Goal: Task Accomplishment & Management: Complete application form

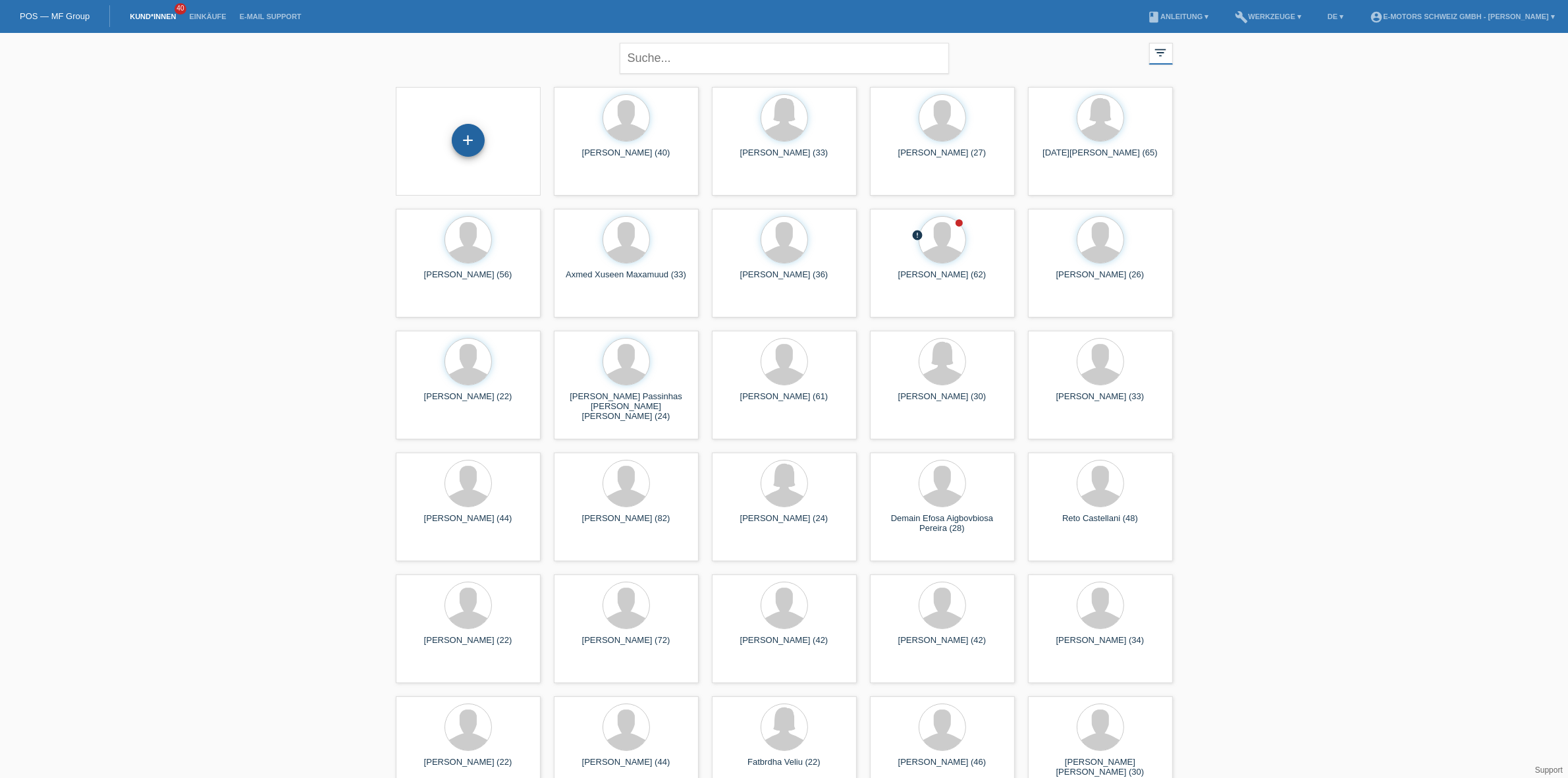
click at [473, 146] on div "+" at bounding box center [468, 140] width 33 height 33
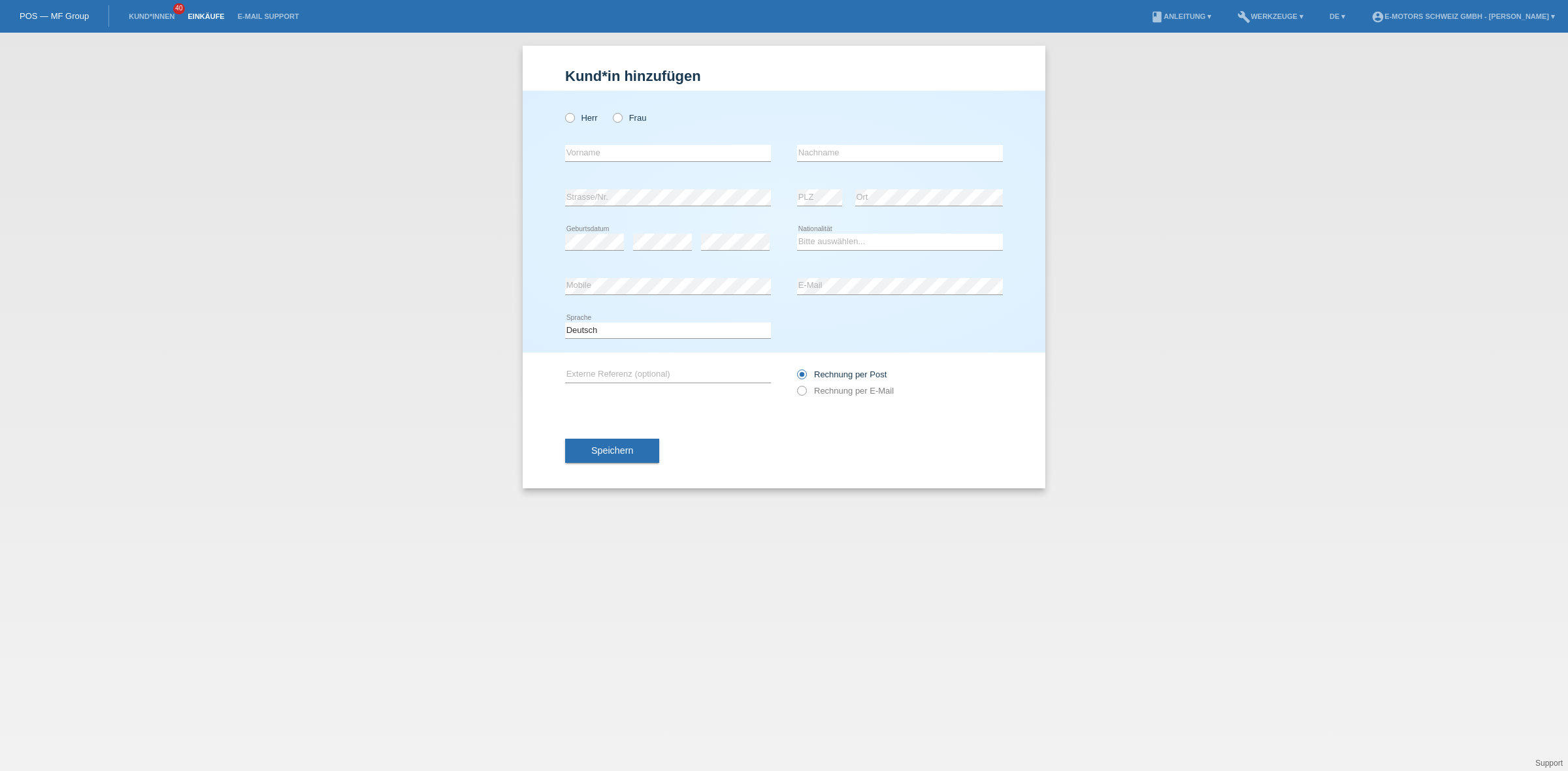
click at [204, 15] on link "Einkäufe" at bounding box center [205, 16] width 49 height 7
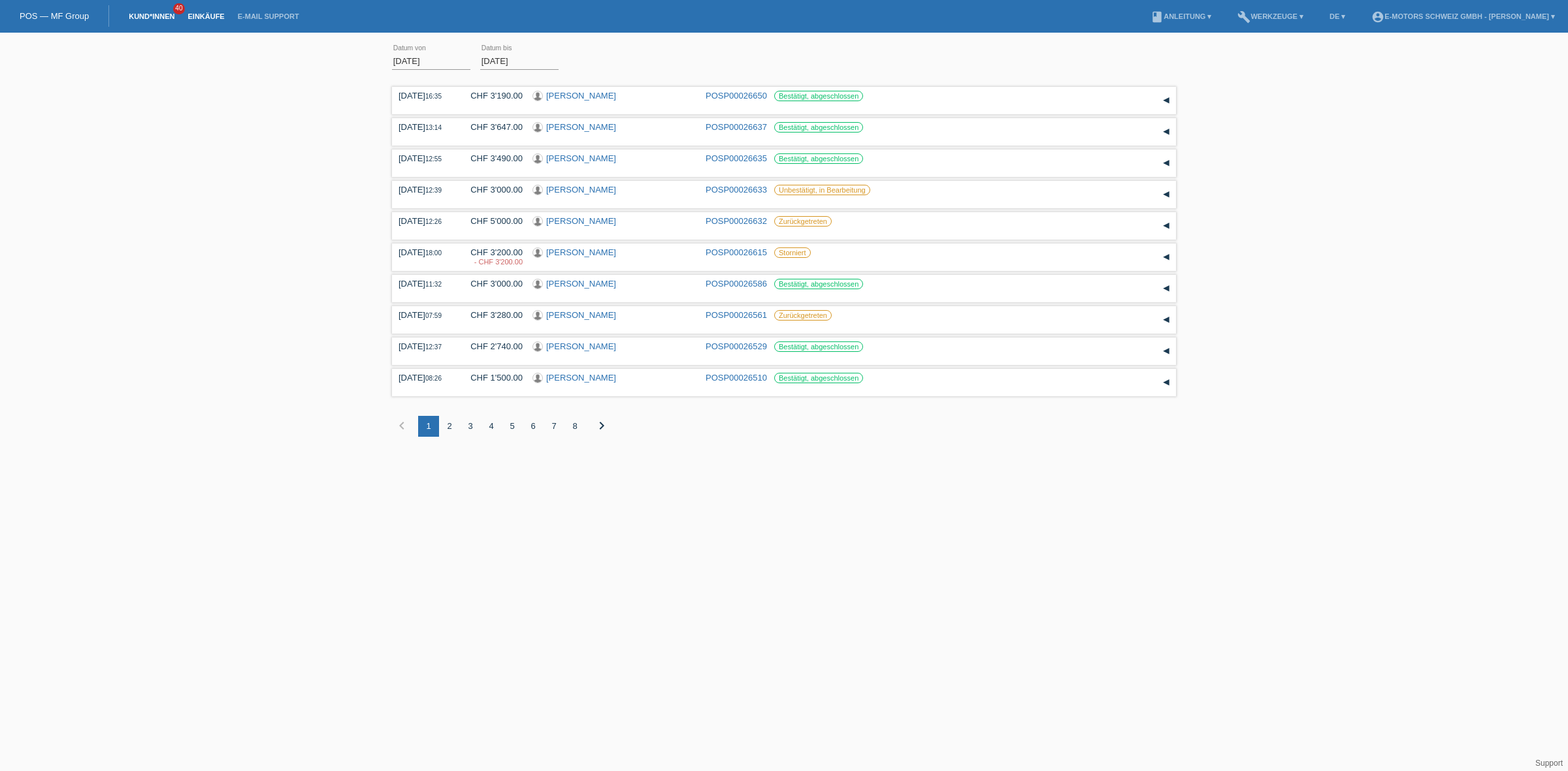
click at [166, 14] on link "Kund*innen" at bounding box center [151, 16] width 59 height 7
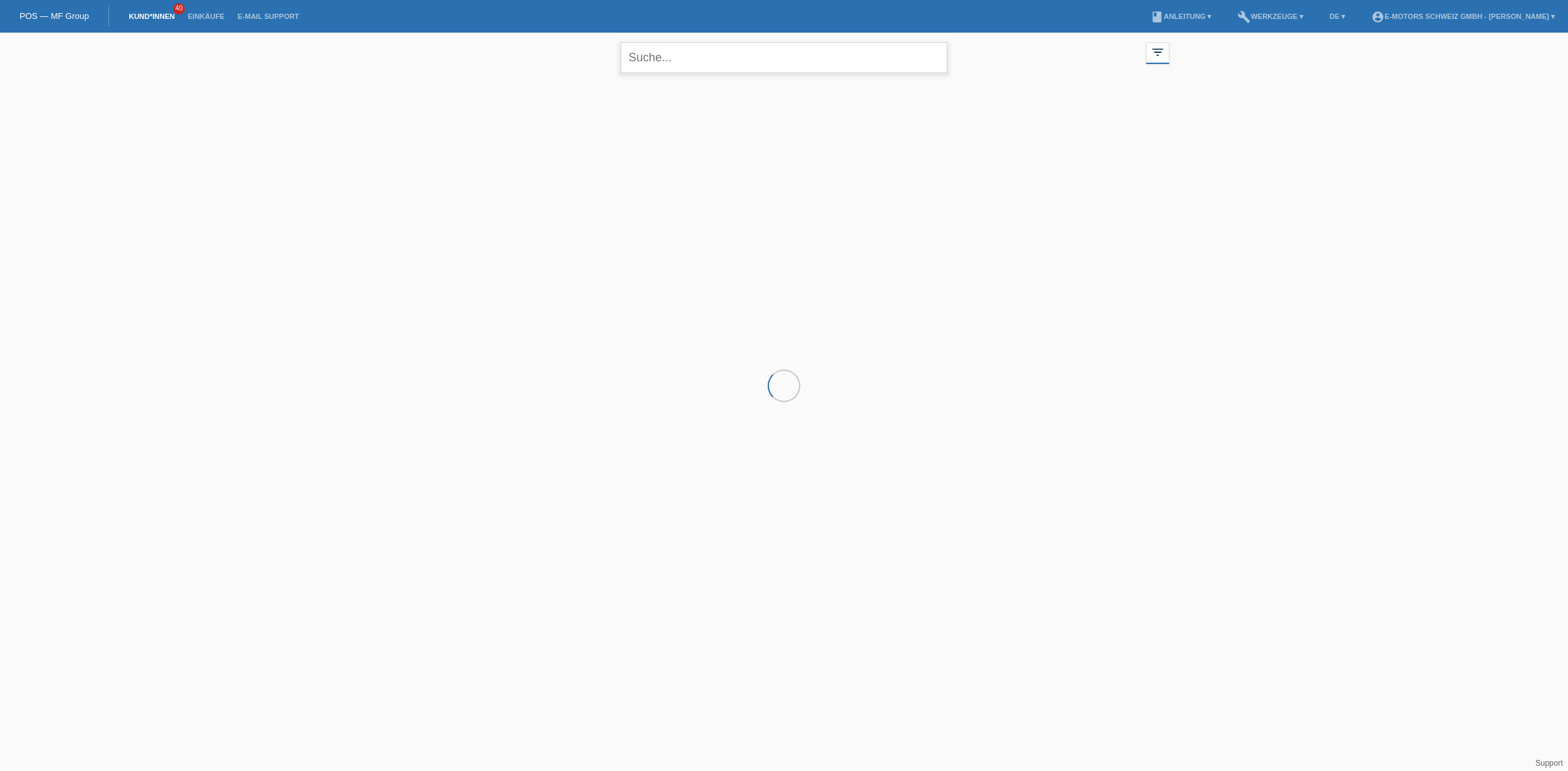
click at [820, 48] on input "text" at bounding box center [784, 57] width 327 height 31
type input "[PERSON_NAME]"
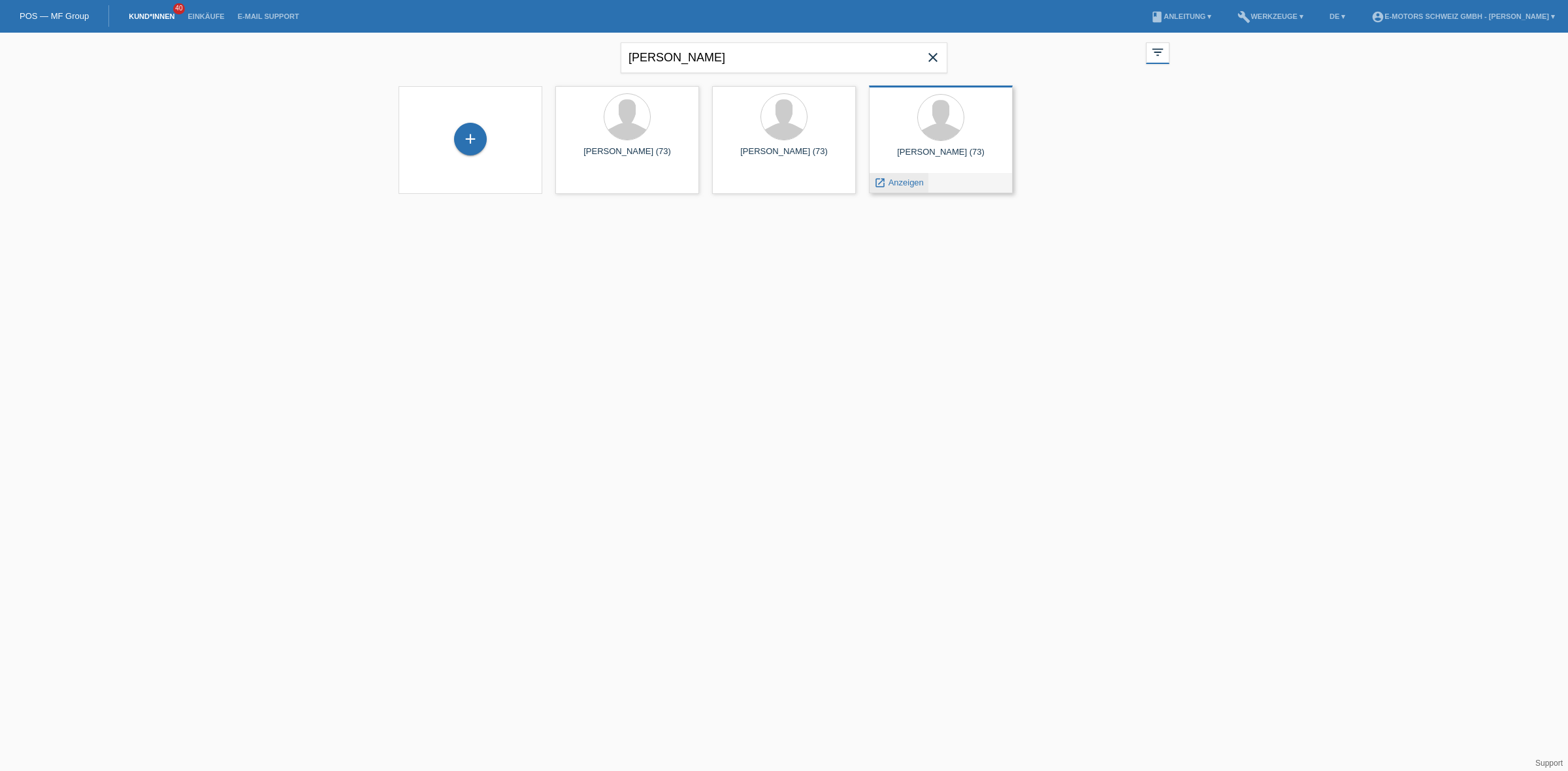
click at [897, 181] on span "Anzeigen" at bounding box center [906, 182] width 35 height 9
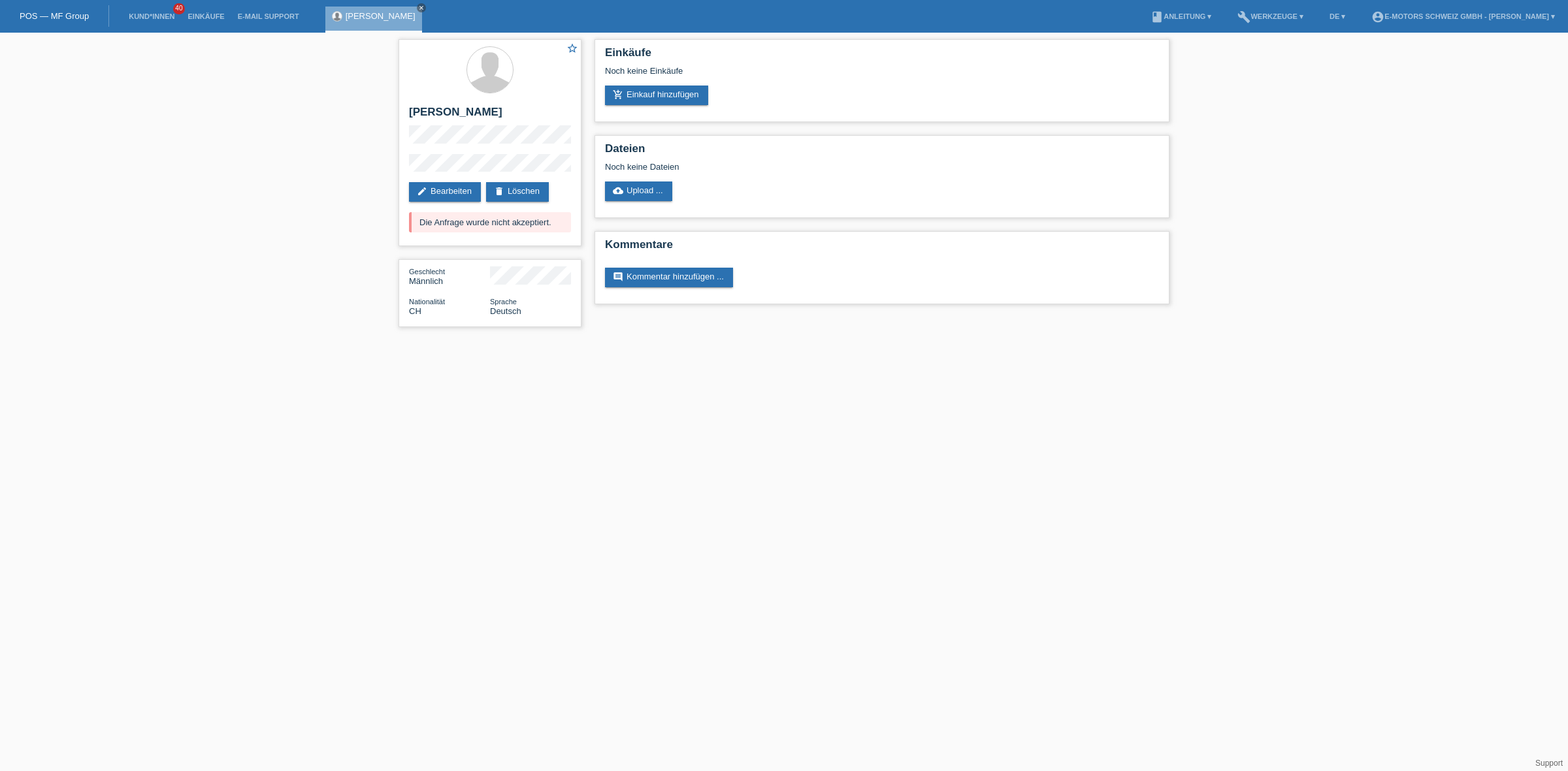
click at [158, 9] on li "Kund*innen 40" at bounding box center [151, 17] width 59 height 34
click at [164, 14] on link "Kund*innen" at bounding box center [151, 16] width 59 height 7
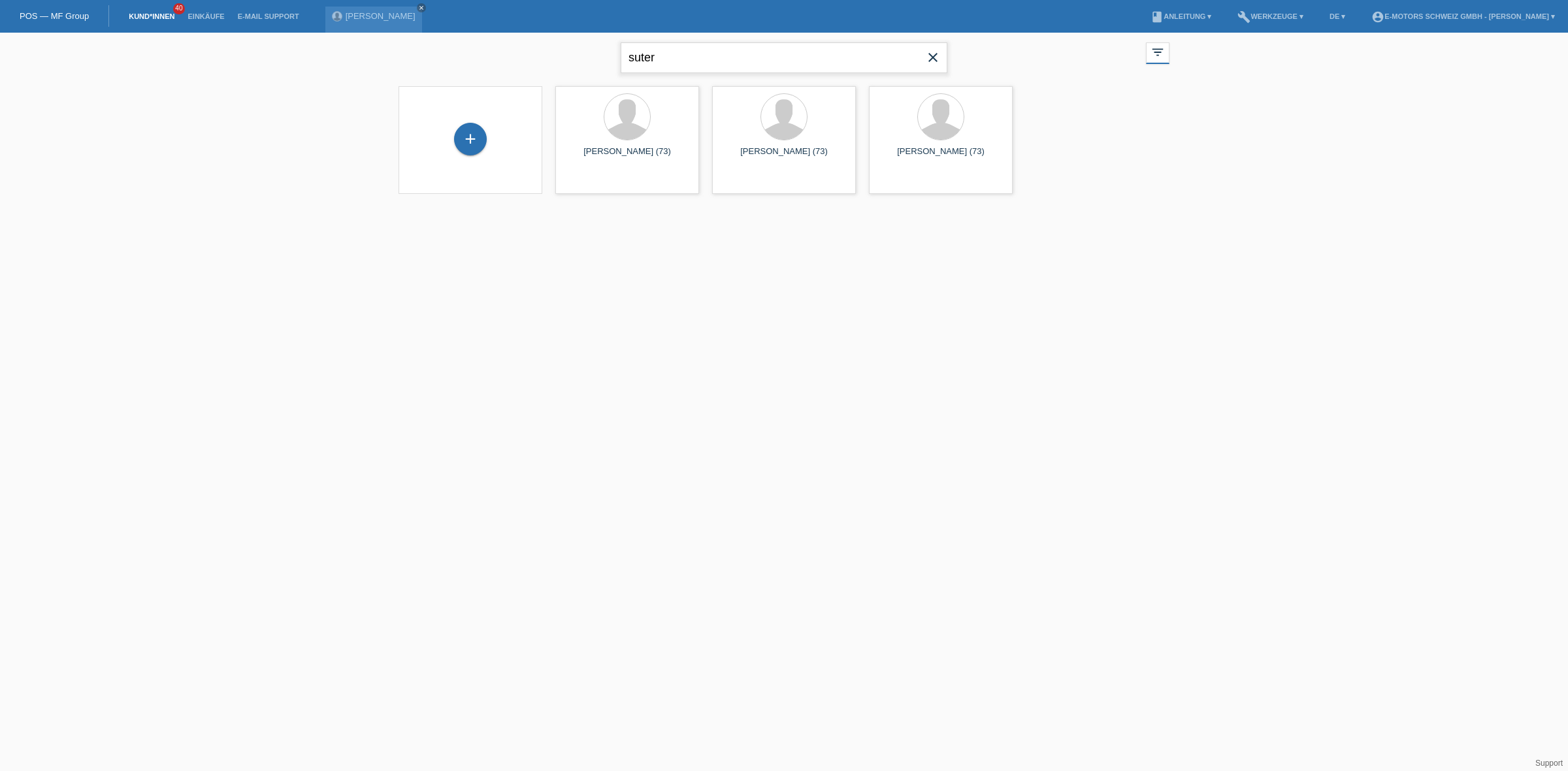
drag, startPoint x: 772, startPoint y: 63, endPoint x: 144, endPoint y: 55, distance: 628.1
click at [144, 55] on div "suter close filter_list view_module Alle Kund*innen anzeigen star Markierte Kun…" at bounding box center [784, 121] width 1568 height 177
type input "kaya"
click at [469, 142] on div "+" at bounding box center [470, 139] width 33 height 33
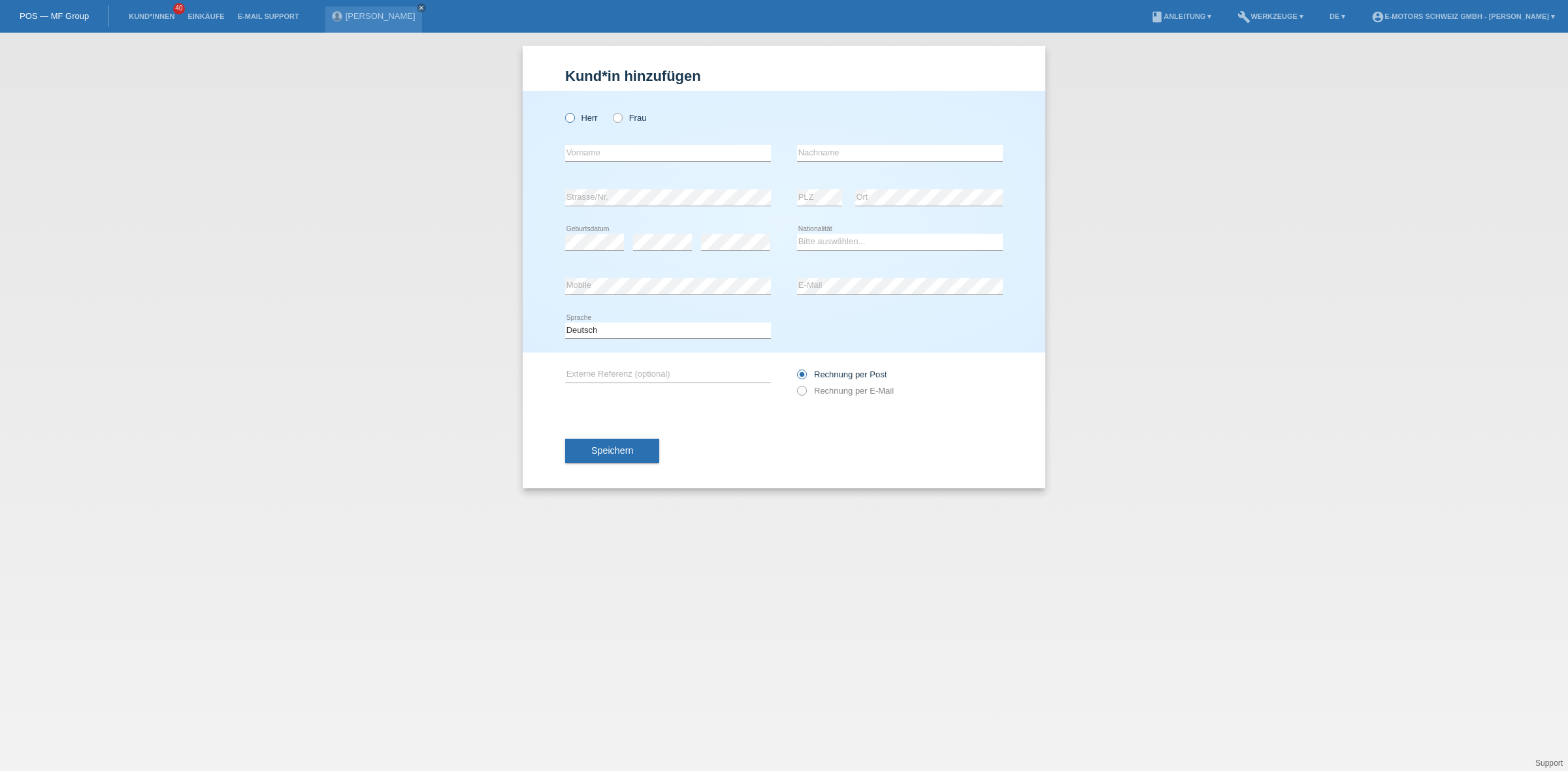
click at [563, 111] on icon at bounding box center [563, 111] width 0 height 0
click at [573, 119] on input "Herr" at bounding box center [569, 117] width 8 height 8
radio input "true"
click at [596, 145] on input "text" at bounding box center [668, 152] width 205 height 16
type input "Ahmet Zeki"
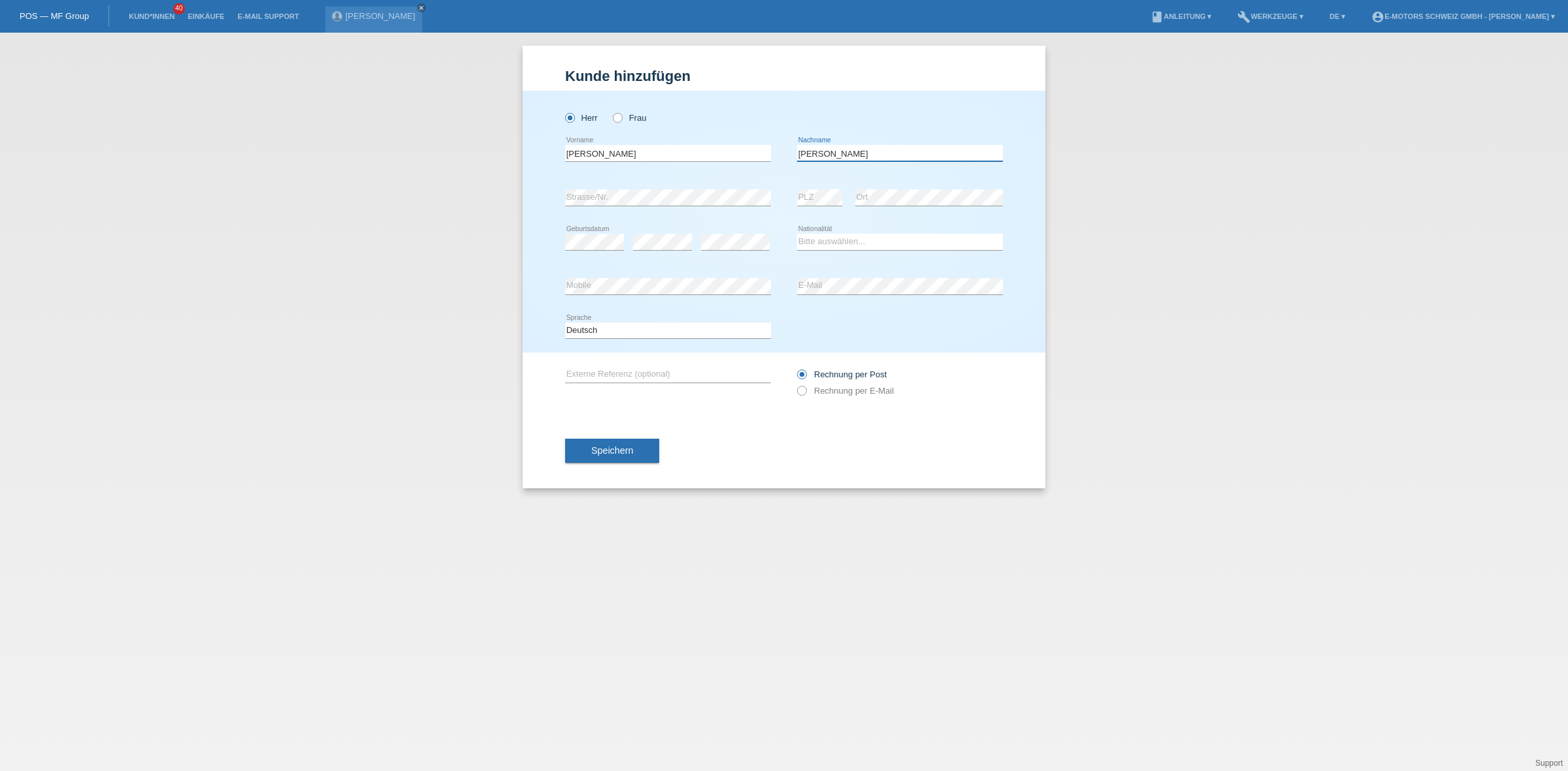
type input "Kaya"
click at [855, 239] on select "Bitte auswählen... [GEOGRAPHIC_DATA] [GEOGRAPHIC_DATA] [GEOGRAPHIC_DATA] [GEOGR…" at bounding box center [899, 241] width 205 height 16
select select "TR"
click at [797, 233] on select "Bitte auswählen... [GEOGRAPHIC_DATA] [GEOGRAPHIC_DATA] [GEOGRAPHIC_DATA] [GEOGR…" at bounding box center [899, 241] width 205 height 16
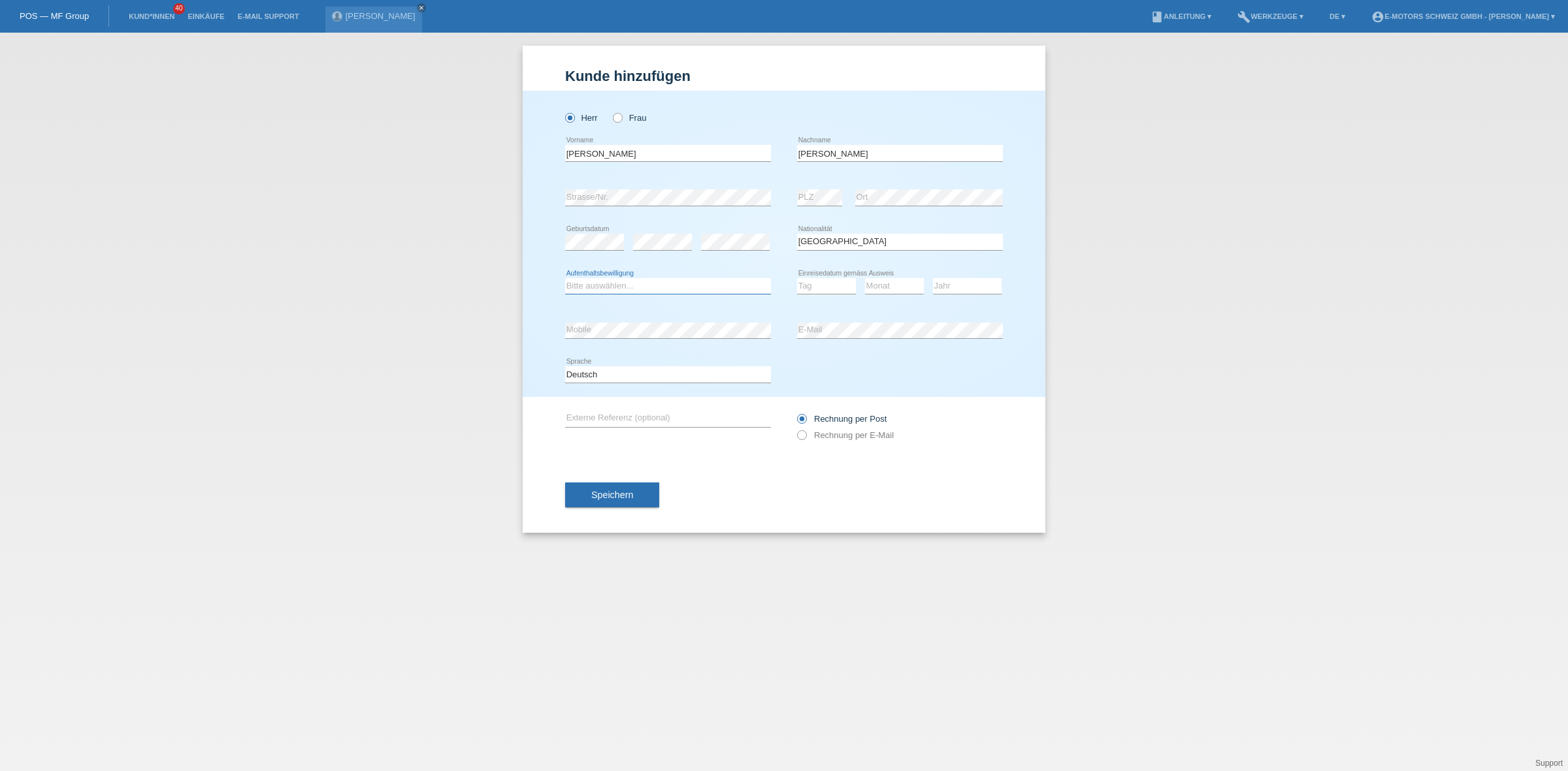
click at [616, 279] on select "Bitte auswählen... C B B - Flüchtlingsstatus Andere" at bounding box center [668, 286] width 205 height 16
select select "B"
click at [565, 278] on select "Bitte auswählen... C B B - Flüchtlingsstatus Andere" at bounding box center [668, 286] width 205 height 16
click at [805, 287] on select "Tag 01 02 03 04 05 06 07 08 09 10 11" at bounding box center [826, 286] width 59 height 16
select select "27"
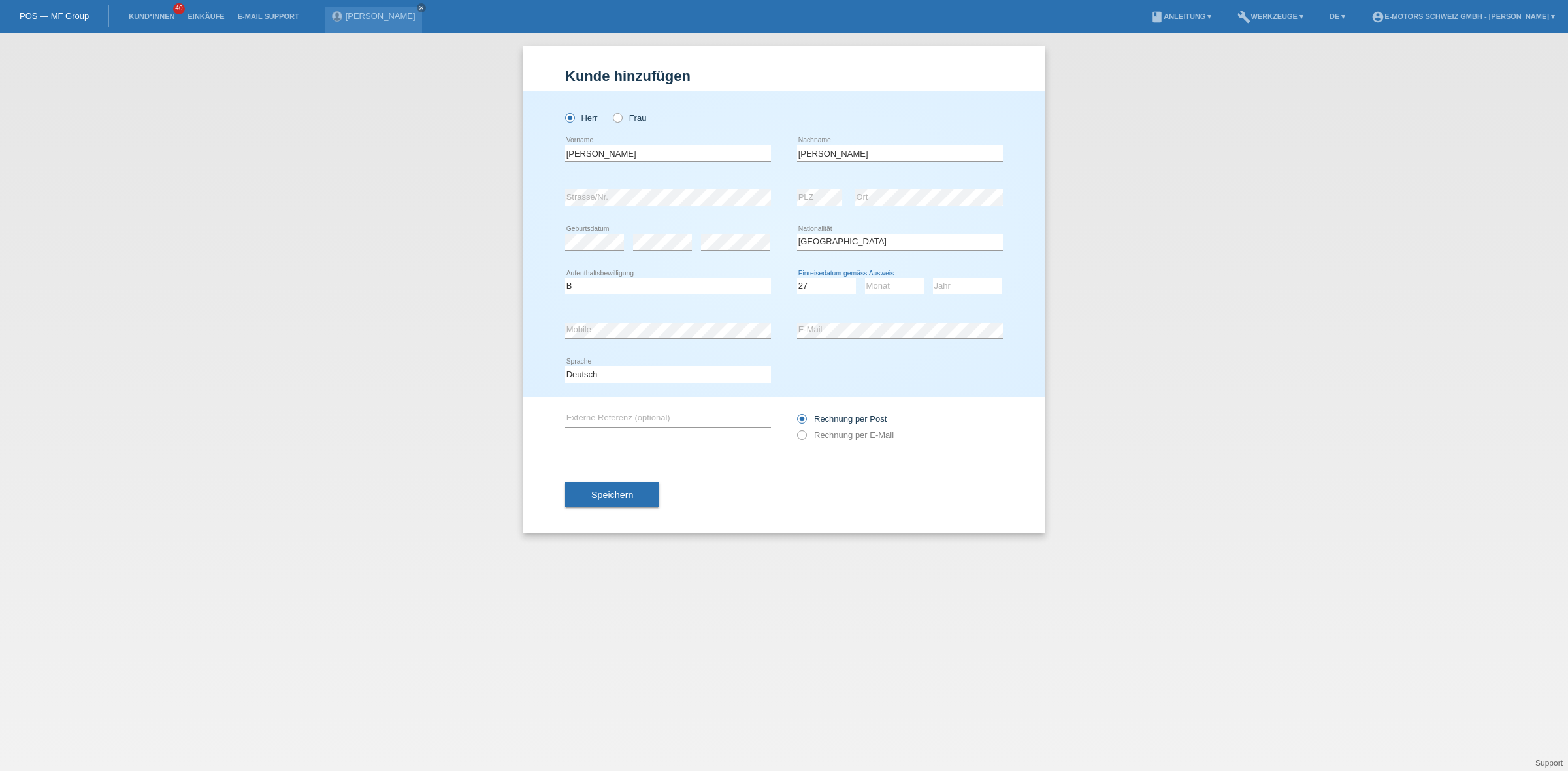
click at [797, 278] on select "Tag 01 02 03 04 05 06 07 08 09 10 11" at bounding box center [826, 286] width 59 height 16
click at [872, 282] on select "Monat 01 02 03 04 05 06 07 08 09 10 11" at bounding box center [894, 286] width 59 height 16
select select "01"
click at [865, 278] on select "Monat 01 02 03 04 05 06 07 08 09 10 11" at bounding box center [894, 286] width 59 height 16
click at [951, 284] on select "Jahr 2025 2024 2023 2022 2021 2020 2019 2018 2017 2016 2015 2014 2013 2012 2011…" at bounding box center [967, 286] width 68 height 16
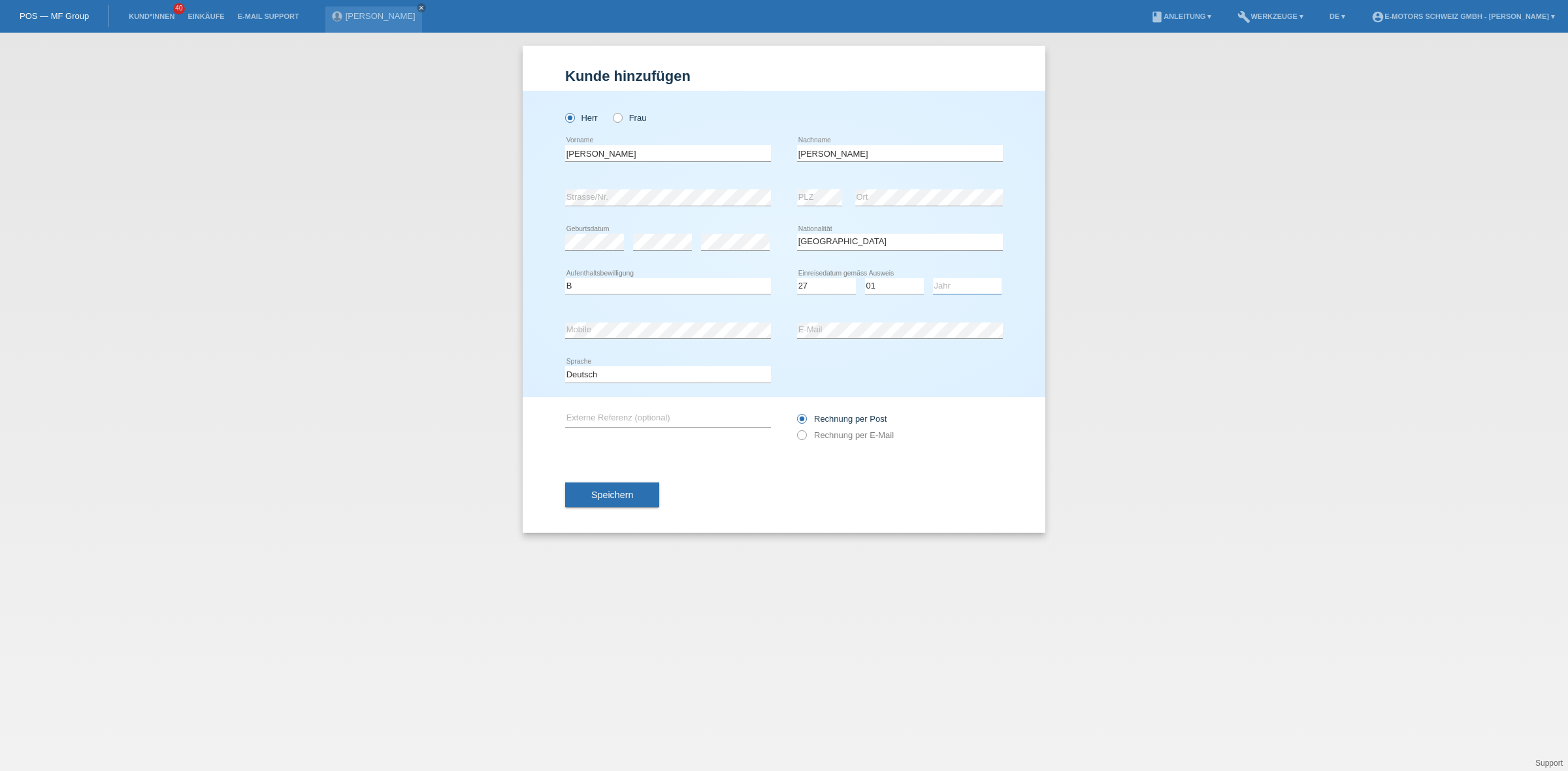
select select "2017"
click at [933, 278] on select "Jahr 2025 2024 2023 2022 2021 2020 2019 2018 2017 2016 2015 2014 2013 2012 2011…" at bounding box center [967, 286] width 68 height 16
click at [507, 328] on div "Kund*in hinzufügen Kunde hinzufügen Kundin hinzufügen Herr Frau Ahmet Zeki erro…" at bounding box center [784, 401] width 1568 height 738
click at [777, 328] on div "error Mobile error E-Mail" at bounding box center [784, 330] width 438 height 45
click at [643, 497] on button "Speichern" at bounding box center [612, 495] width 94 height 25
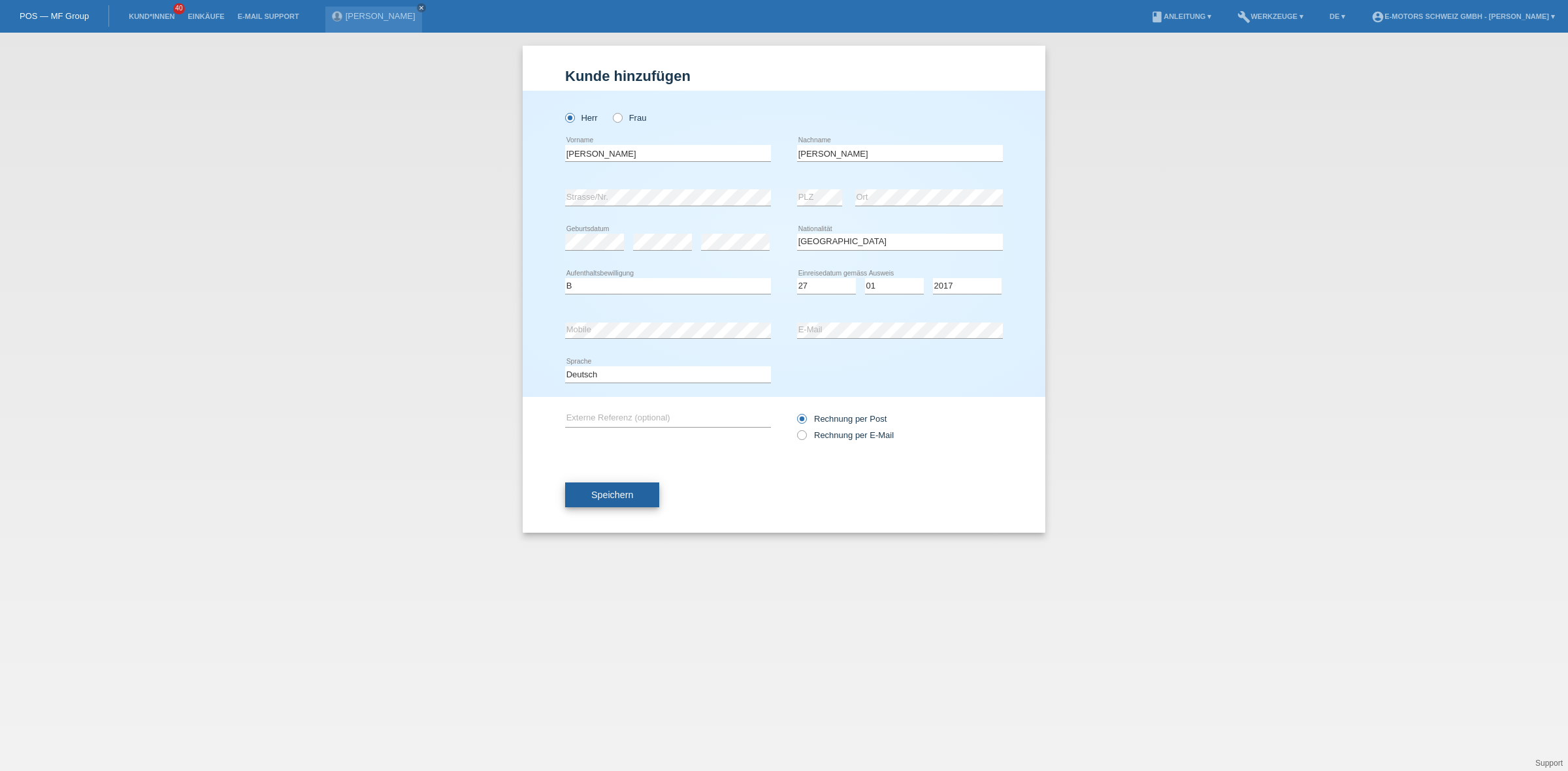
click at [631, 497] on span "Speichern" at bounding box center [612, 495] width 42 height 10
click at [697, 158] on input "Ahmet Zeki" at bounding box center [668, 152] width 205 height 16
type input "Ahmet Zeki"
click at [625, 501] on button "Speichern" at bounding box center [612, 495] width 94 height 25
click at [151, 15] on link "Kund*innen" at bounding box center [151, 16] width 59 height 7
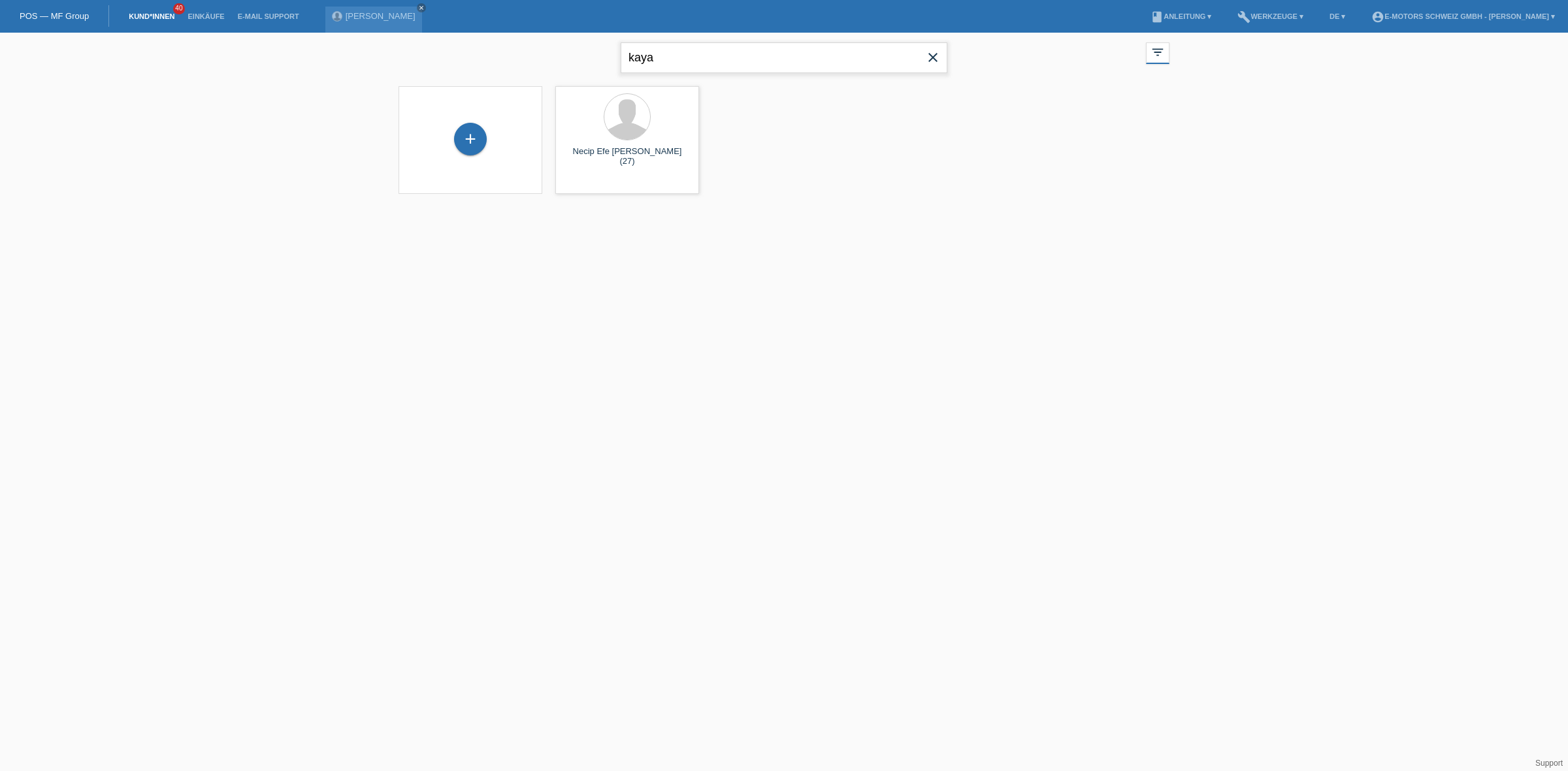
drag, startPoint x: 758, startPoint y: 52, endPoint x: 288, endPoint y: 53, distance: 470.0
click at [288, 53] on div "kaya close filter_list view_module Alle Kund*innen anzeigen star Markierte Kund…" at bounding box center [784, 121] width 1568 height 177
paste input "Brandes"
drag, startPoint x: 729, startPoint y: 67, endPoint x: 460, endPoint y: 57, distance: 269.2
click at [460, 57] on div "Brandes close filter_list view_module Alle Kund*innen anzeigen star Markierte K…" at bounding box center [784, 56] width 784 height 47
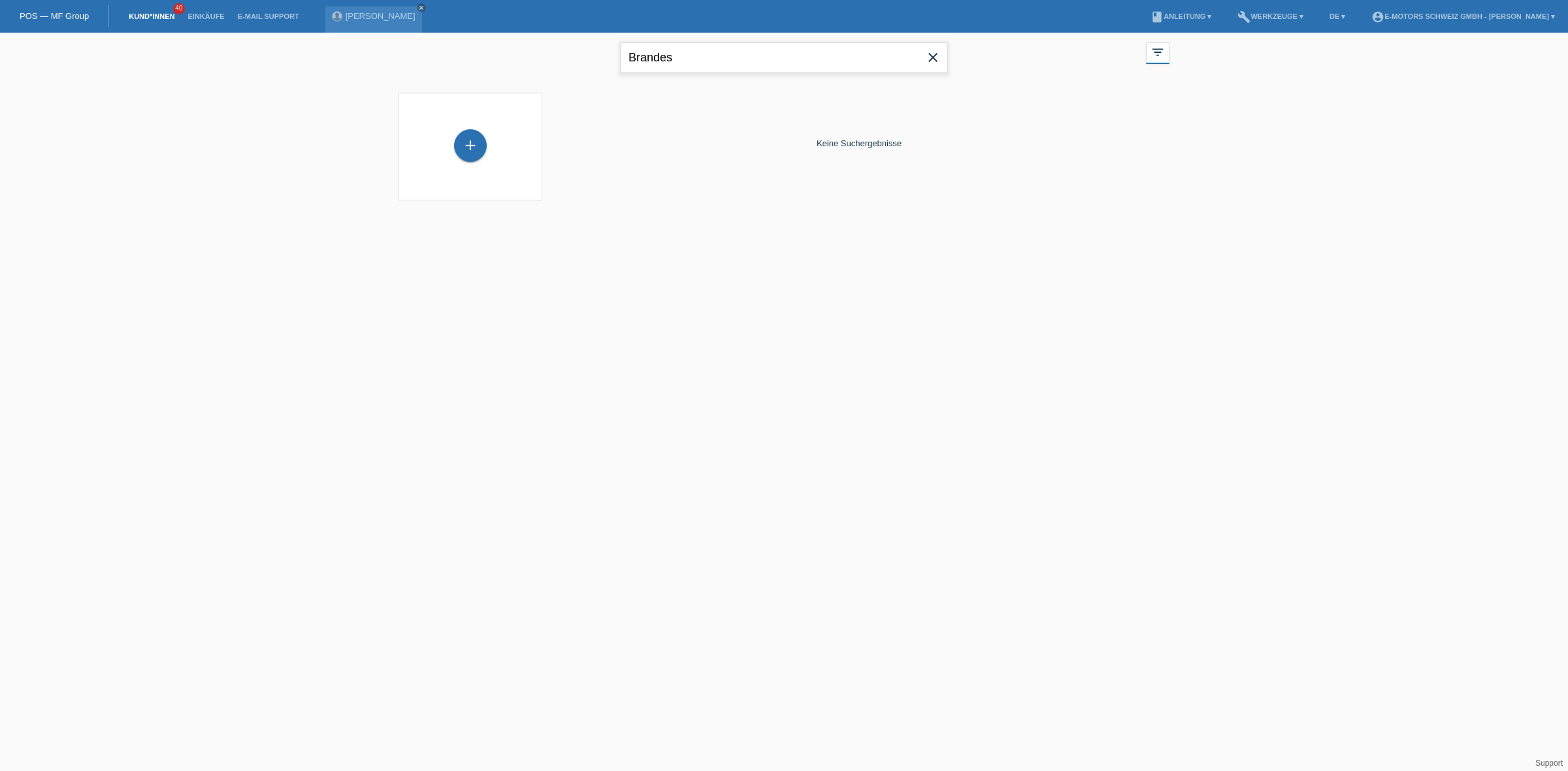
paste input "udimka"
type input "Budimka"
click at [482, 139] on div "+" at bounding box center [470, 145] width 33 height 33
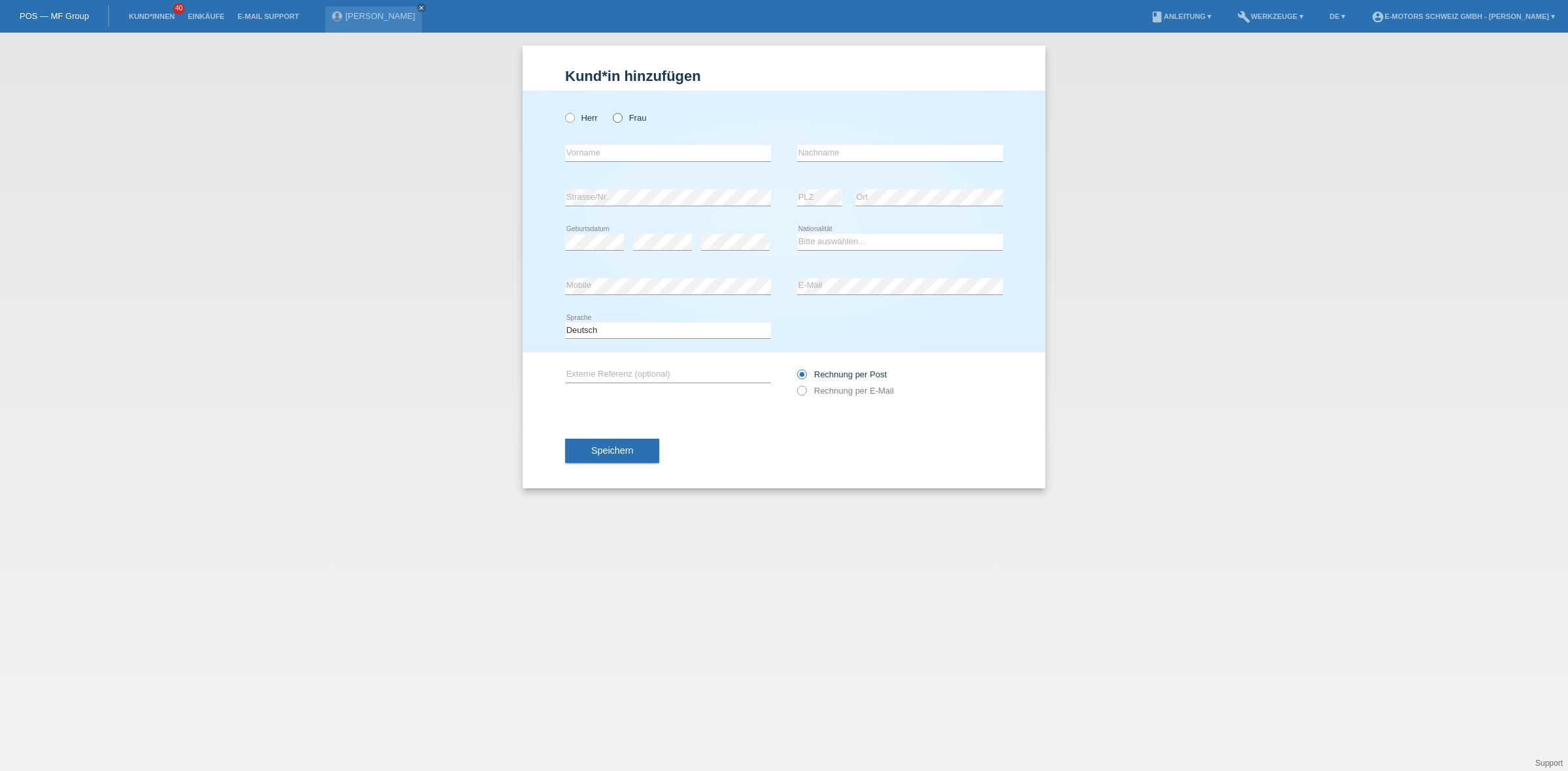
click at [628, 114] on label "Frau" at bounding box center [629, 118] width 34 height 9
click at [621, 114] on input "Frau" at bounding box center [616, 117] width 8 height 8
radio input "true"
click at [614, 151] on input "text" at bounding box center [668, 152] width 205 height 16
type input "Budimka"
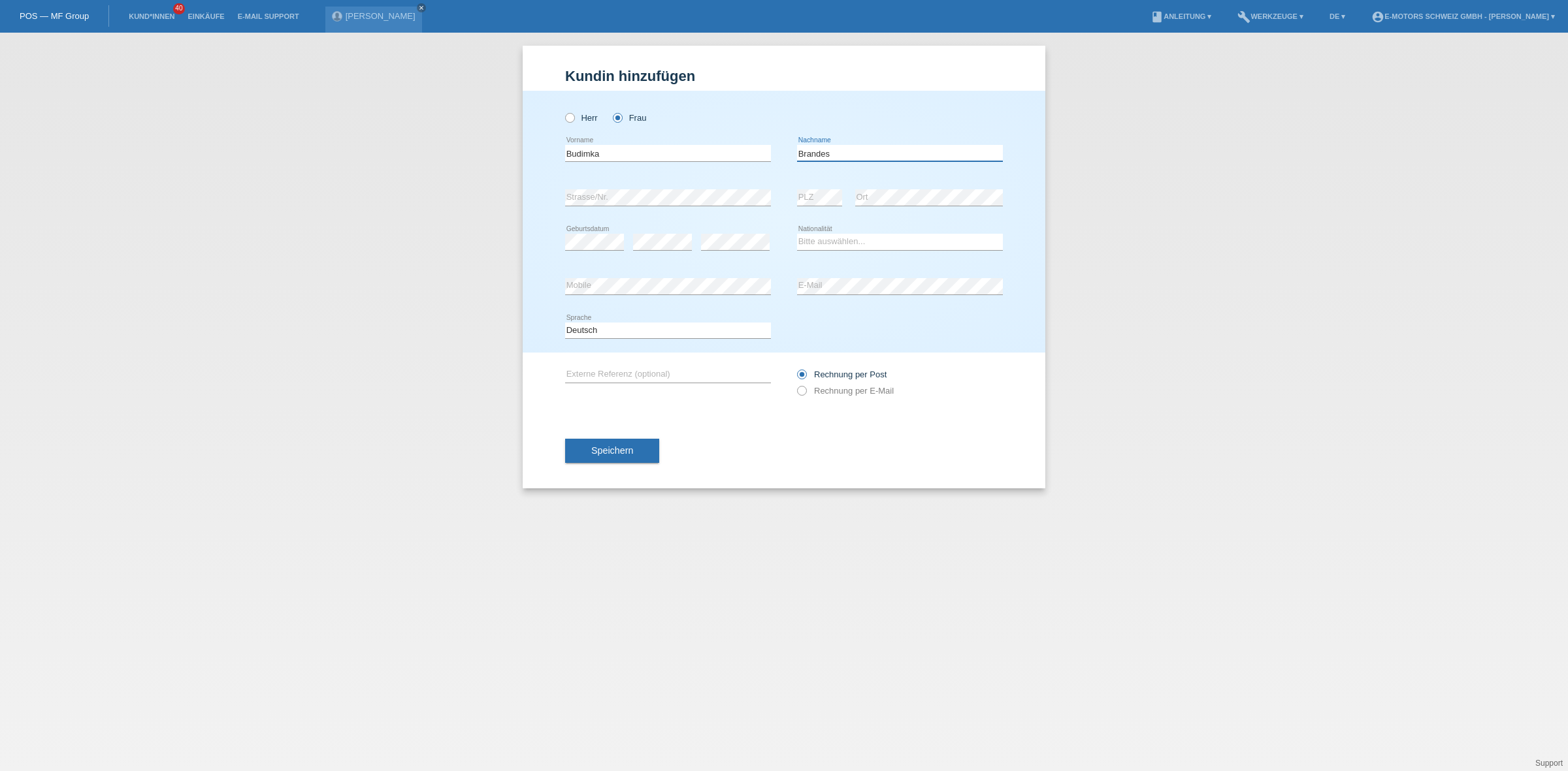
type input "Brandes"
click at [860, 243] on select "Bitte auswählen... [GEOGRAPHIC_DATA] [GEOGRAPHIC_DATA] [GEOGRAPHIC_DATA] [GEOGR…" at bounding box center [899, 241] width 205 height 16
select select "RS"
click at [797, 233] on select "Bitte auswählen... Schweiz Deutschland Liechtenstein Österreich ------------ Af…" at bounding box center [899, 241] width 205 height 16
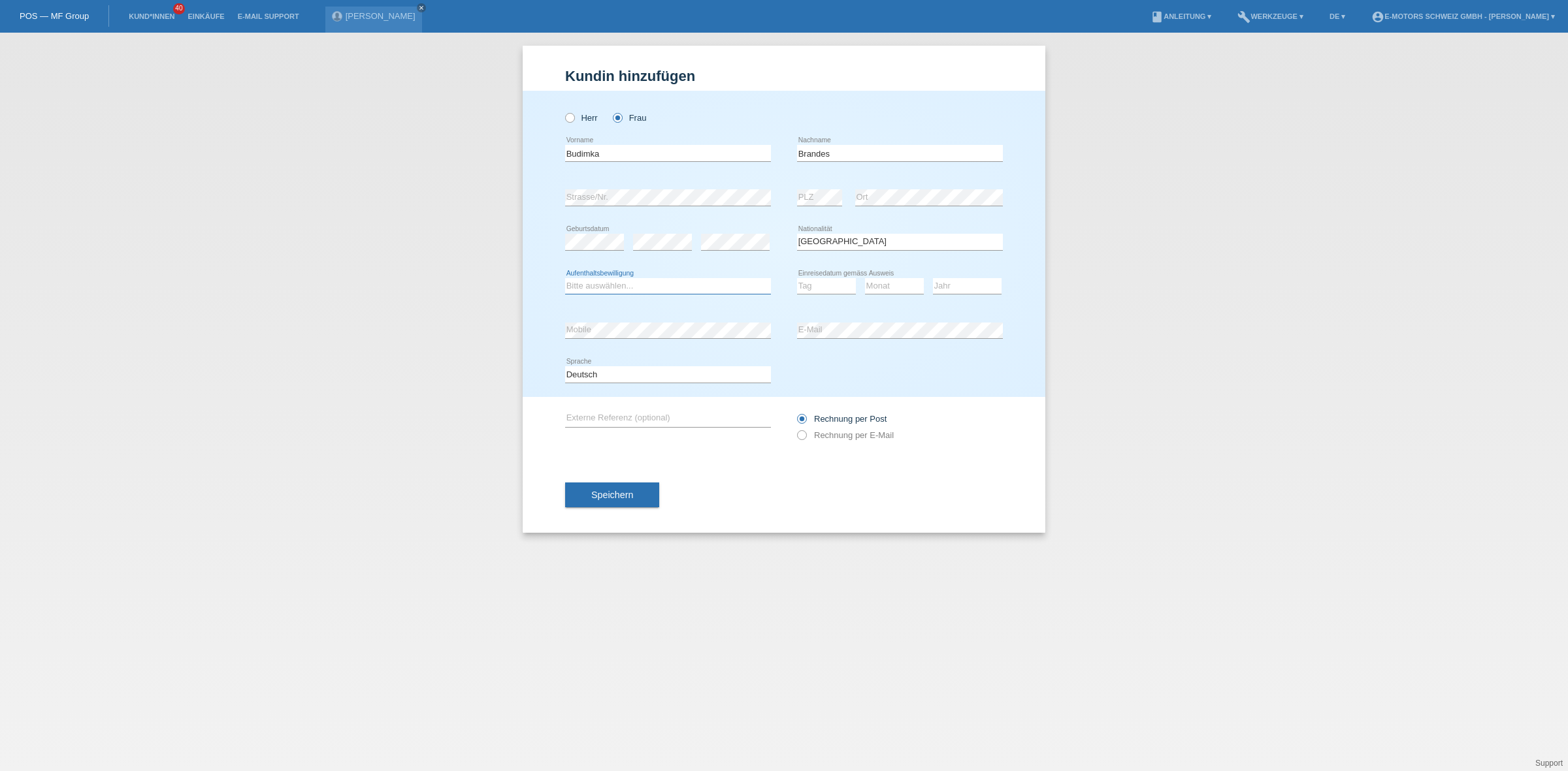
click at [657, 290] on select "Bitte auswählen... C B B - Flüchtlingsstatus Andere" at bounding box center [668, 286] width 205 height 16
select select "C"
click at [565, 278] on select "Bitte auswählen... C B B - Flüchtlingsstatus Andere" at bounding box center [668, 286] width 205 height 16
click at [671, 250] on icon at bounding box center [662, 250] width 59 height 1
click at [814, 288] on select "Tag 01 02 03 04 05 06 07 08 09 10 11" at bounding box center [826, 286] width 59 height 16
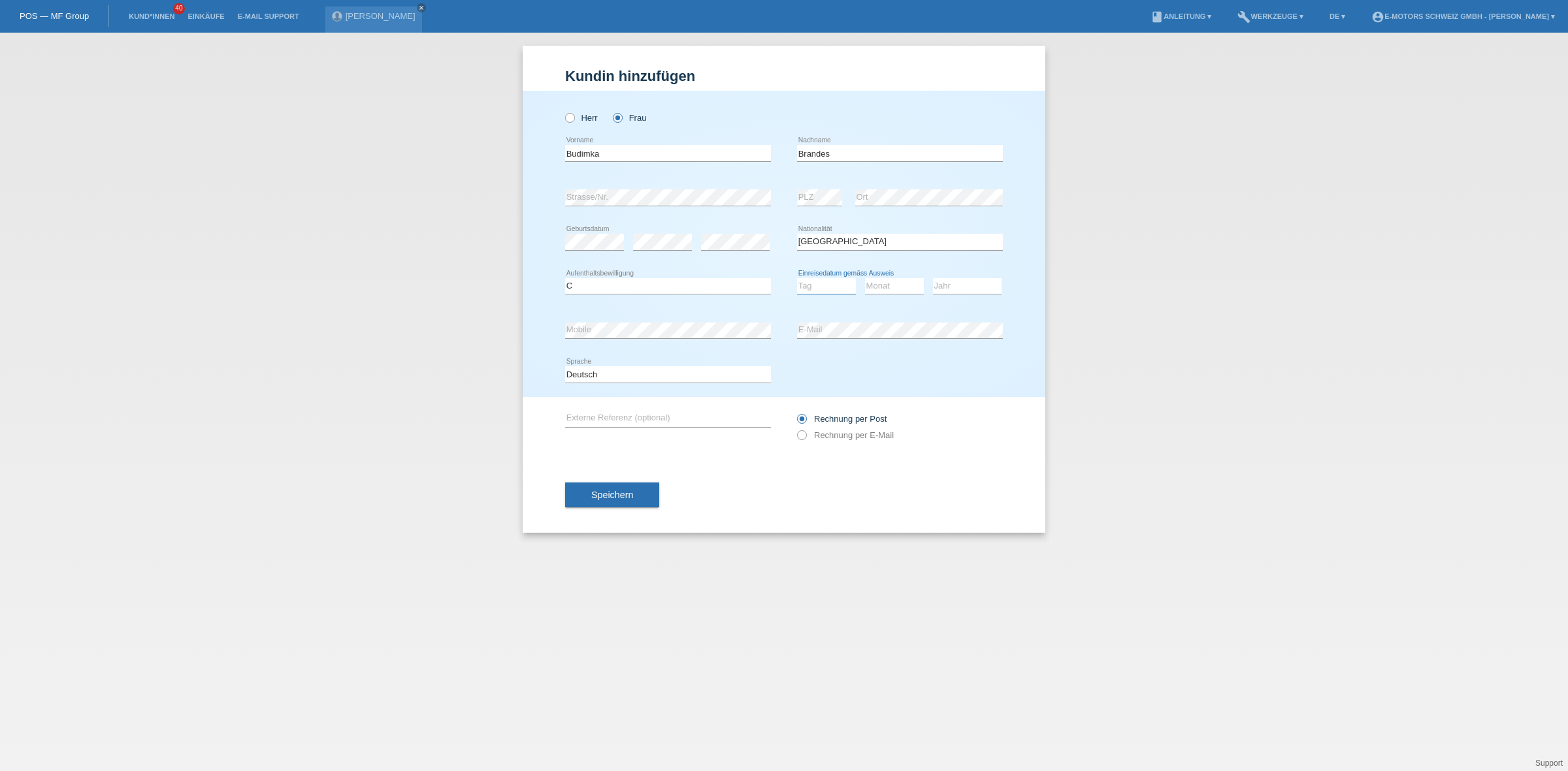
select select "21"
click at [797, 278] on select "Tag 01 02 03 04 05 06 07 08 09 10 11" at bounding box center [826, 286] width 59 height 16
click at [881, 278] on select "Monat 01 02 03 04 05 06 07 08 09 10 11" at bounding box center [894, 286] width 59 height 16
select select "08"
click at [865, 278] on select "Monat 01 02 03 04 05 06 07 08 09 10 11" at bounding box center [894, 286] width 59 height 16
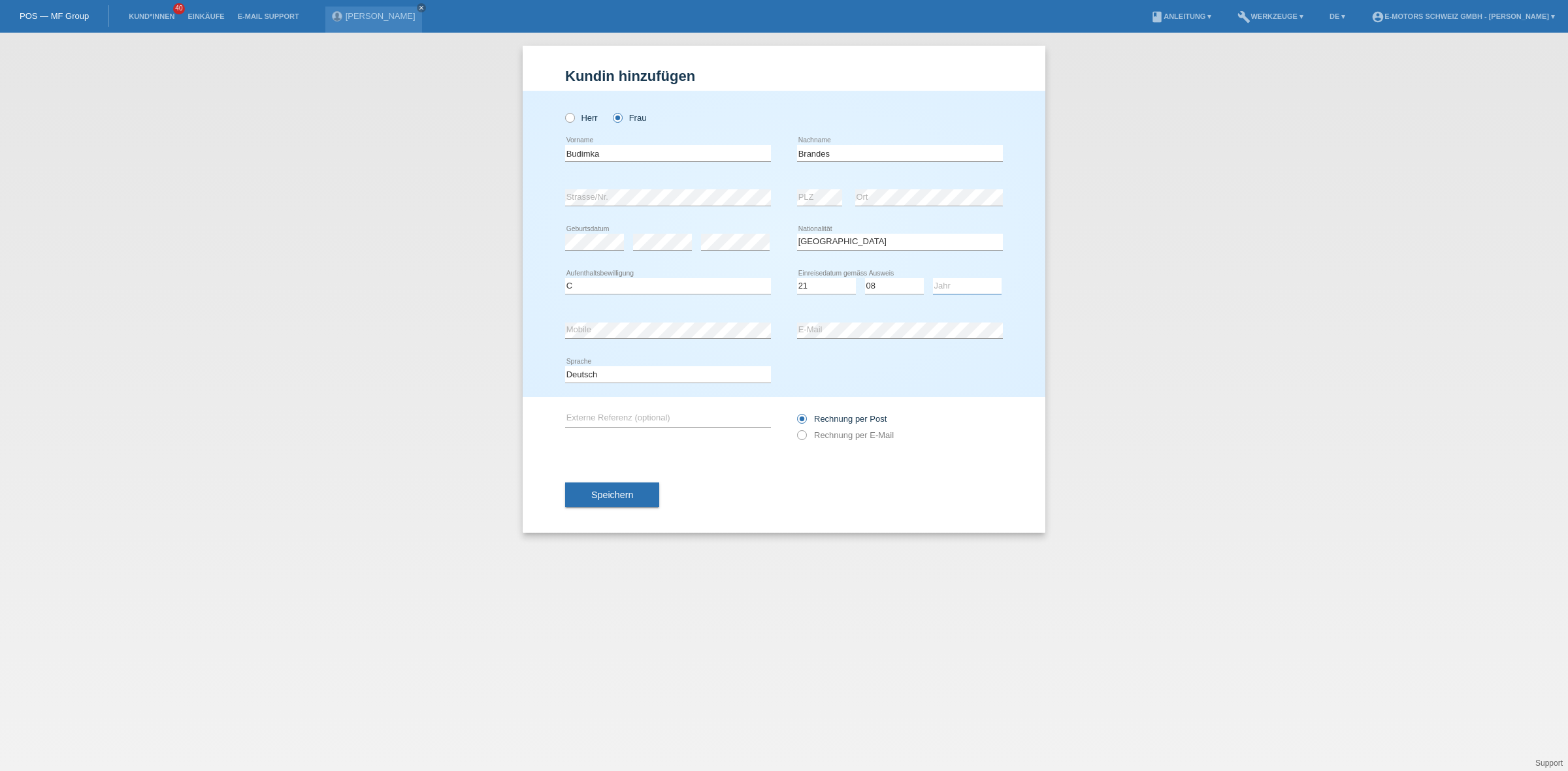
click at [954, 284] on select "Jahr 2025 2024 2023 2022 2021 2020 2019 2018 2017 2016 2015 2014 2013 2012 2011…" at bounding box center [967, 286] width 68 height 16
select select "1989"
click at [933, 278] on select "Jahr 2025 2024 2023 2022 2021 2020 2019 2018 2017 2016 2015 2014 2013 2012 2011…" at bounding box center [967, 286] width 68 height 16
click at [746, 329] on div "error Mobile error E-Mail" at bounding box center [784, 330] width 438 height 45
click at [637, 498] on button "Speichern" at bounding box center [612, 495] width 94 height 25
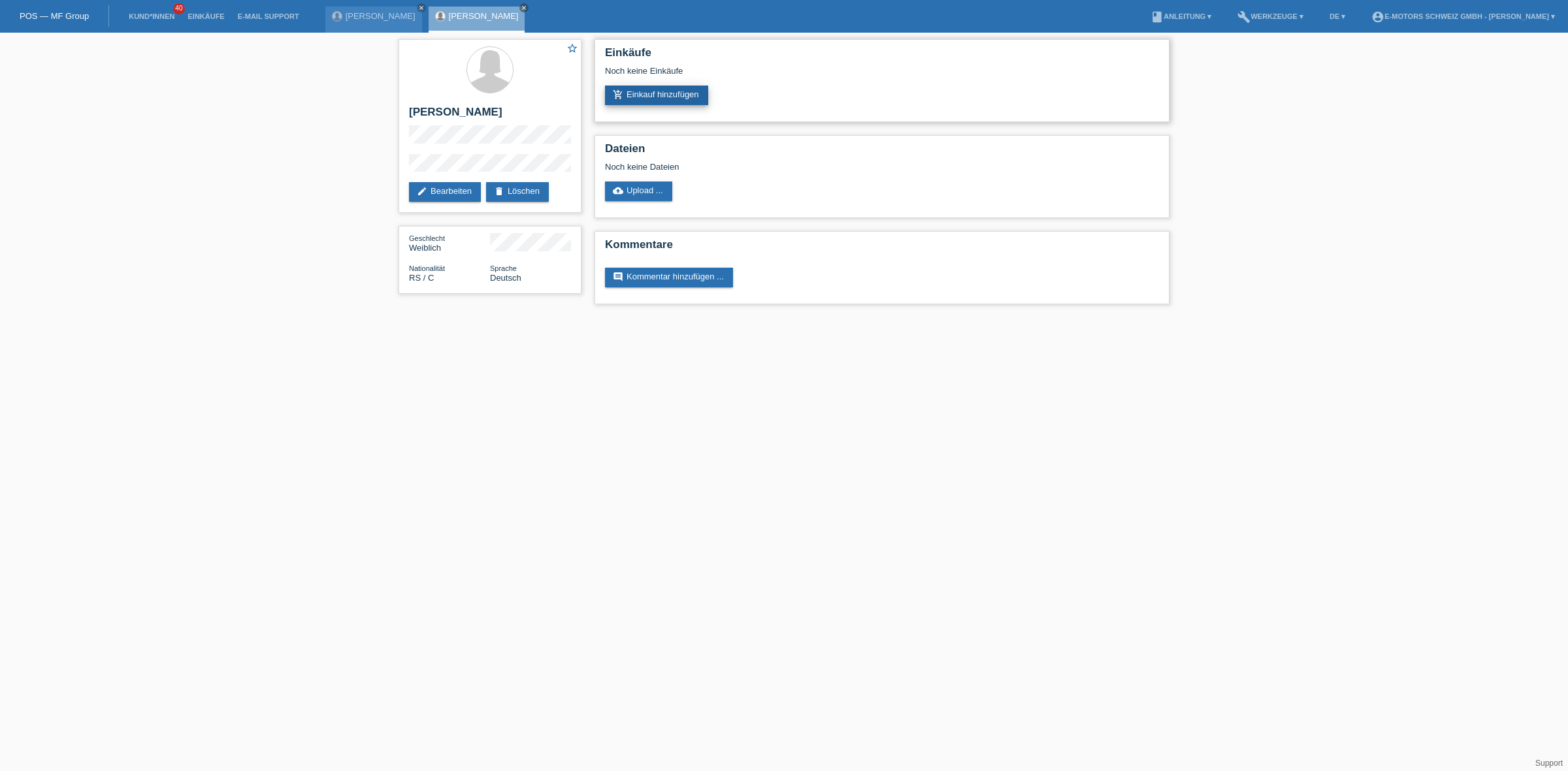
click at [641, 91] on link "add_shopping_cart Einkauf hinzufügen" at bounding box center [657, 95] width 104 height 20
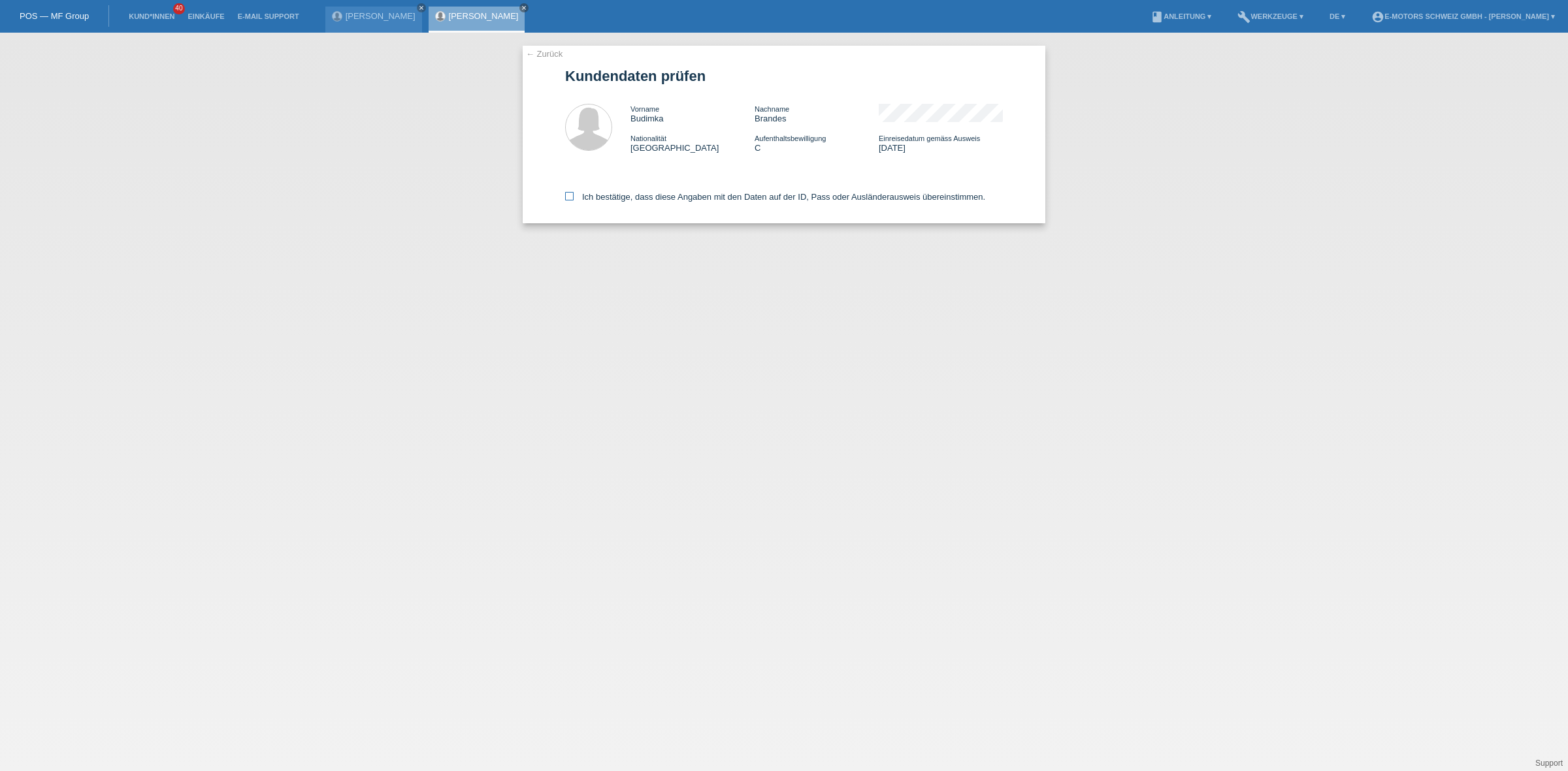
click at [647, 192] on label "Ich bestätige, dass diese Angaben mit den Daten auf der ID, Pass oder Ausländer…" at bounding box center [775, 197] width 420 height 9
click at [573, 192] on input "Ich bestätige, dass diese Angaben mit den Daten auf der ID, Pass oder Ausländer…" at bounding box center [569, 196] width 8 height 8
checkbox input "true"
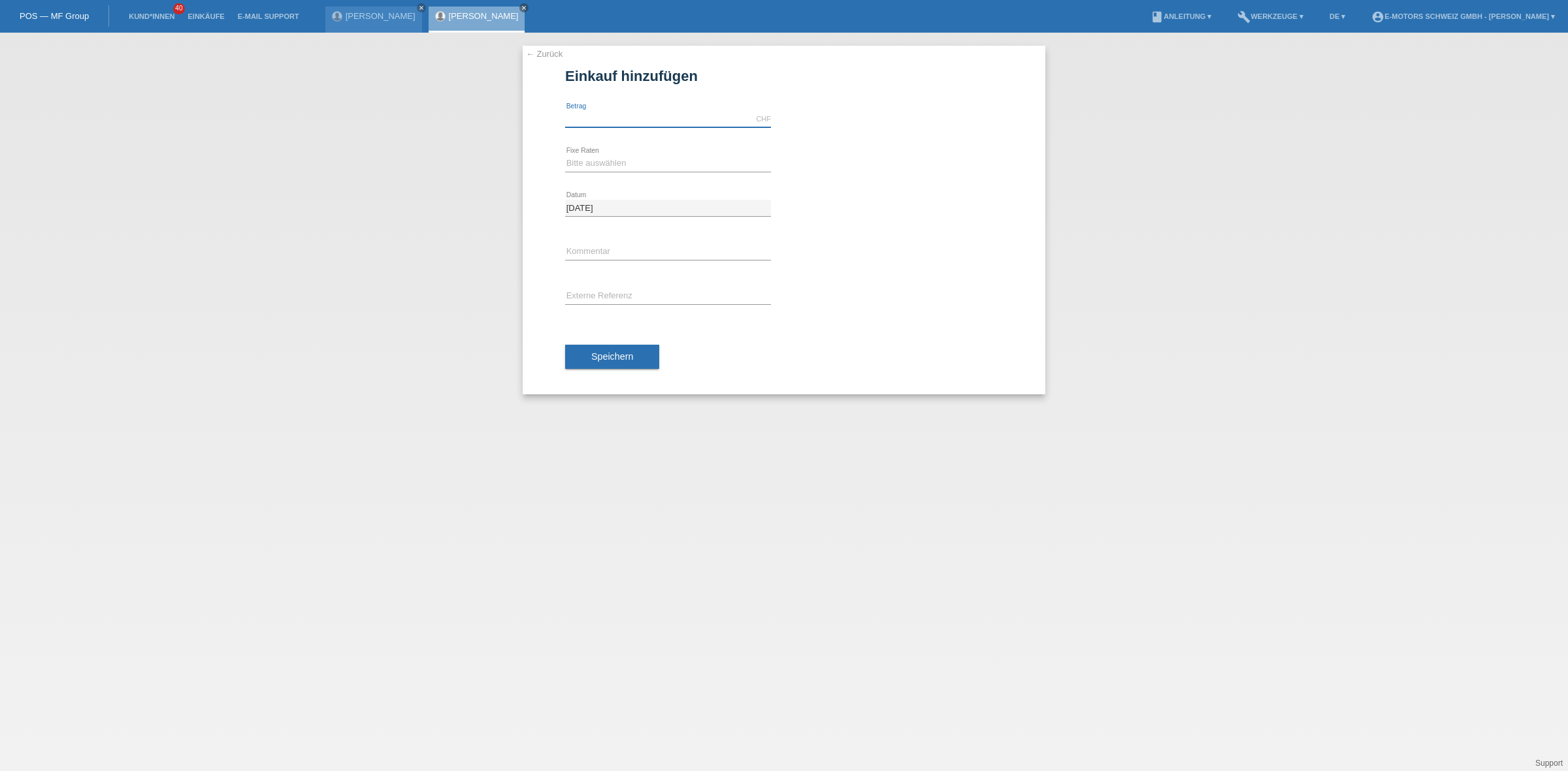
drag, startPoint x: 597, startPoint y: 119, endPoint x: 602, endPoint y: 122, distance: 5.8
click at [597, 119] on input "text" at bounding box center [668, 119] width 205 height 16
type input "2890.00"
click at [649, 164] on select "Bitte auswählen 12 Raten 24 Raten 36 Raten 48 Raten" at bounding box center [668, 162] width 205 height 16
select select "213"
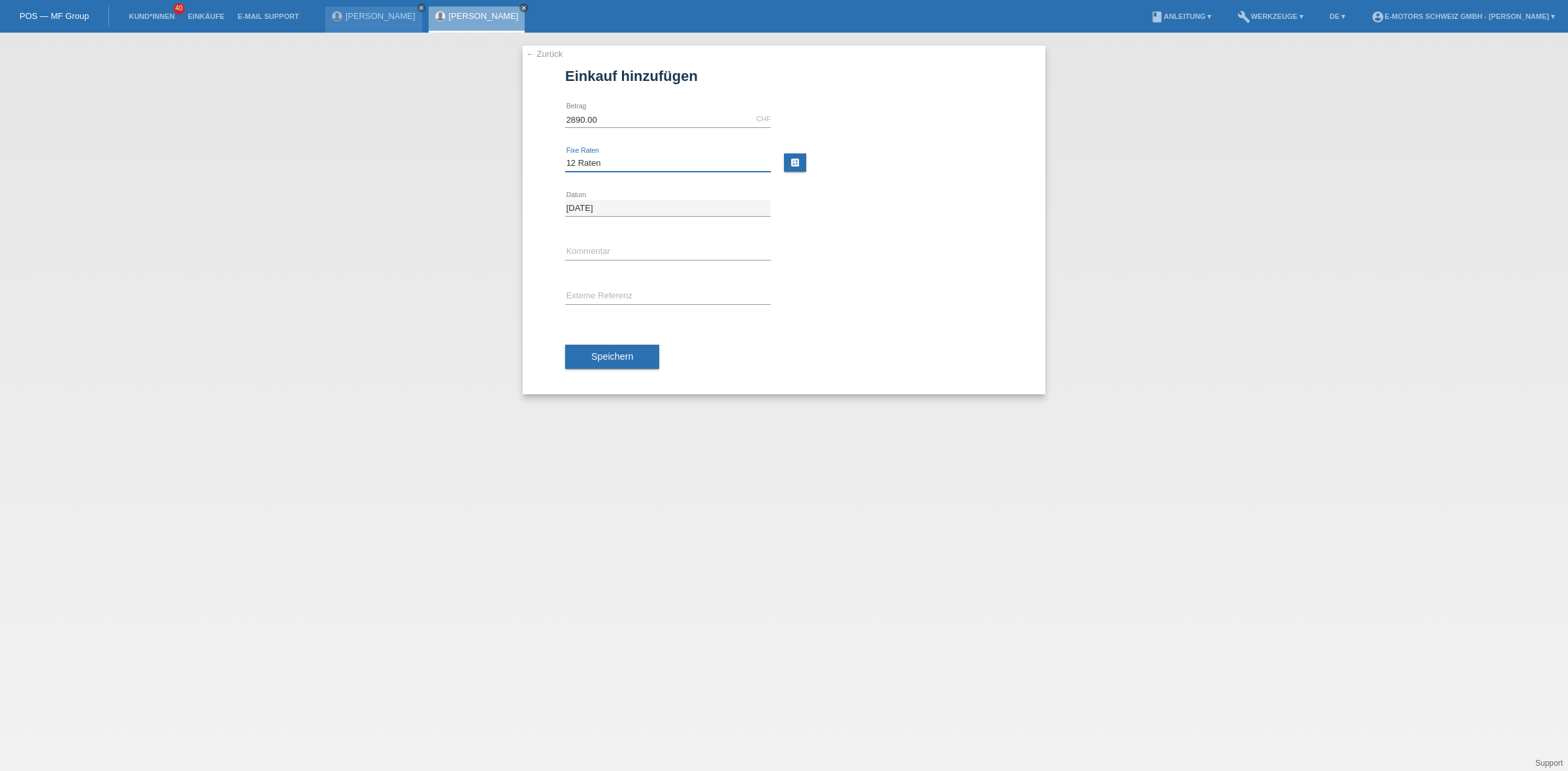
click at [565, 155] on select "Bitte auswählen 12 Raten 24 Raten 36 Raten 48 Raten" at bounding box center [668, 162] width 205 height 16
click at [625, 348] on button "Speichern" at bounding box center [612, 357] width 94 height 25
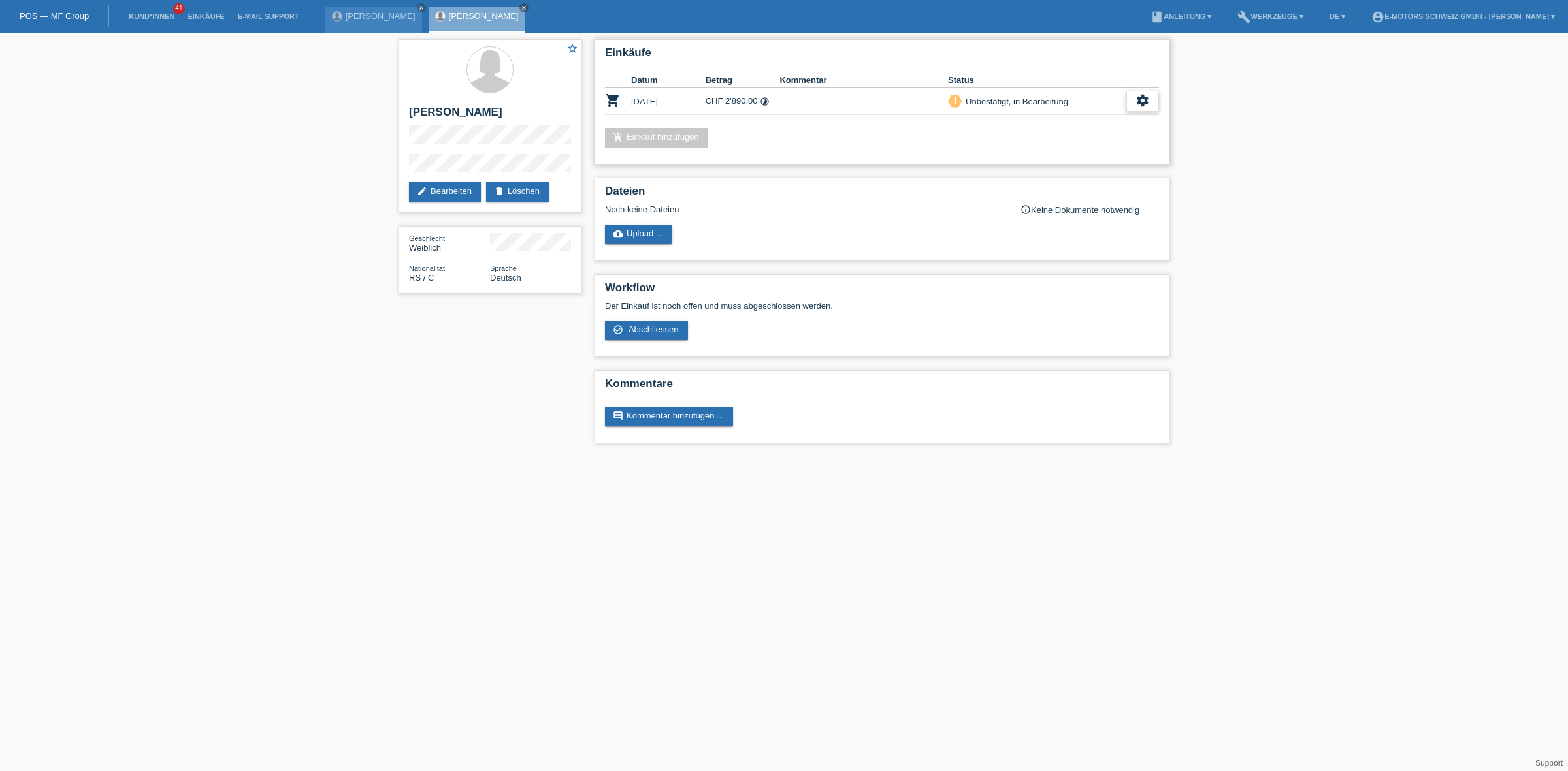
click at [1137, 99] on icon "settings" at bounding box center [1142, 100] width 14 height 14
click at [1047, 177] on span "[PERSON_NAME] ist vom Kauf zurückgetreten..." at bounding box center [1104, 178] width 189 height 16
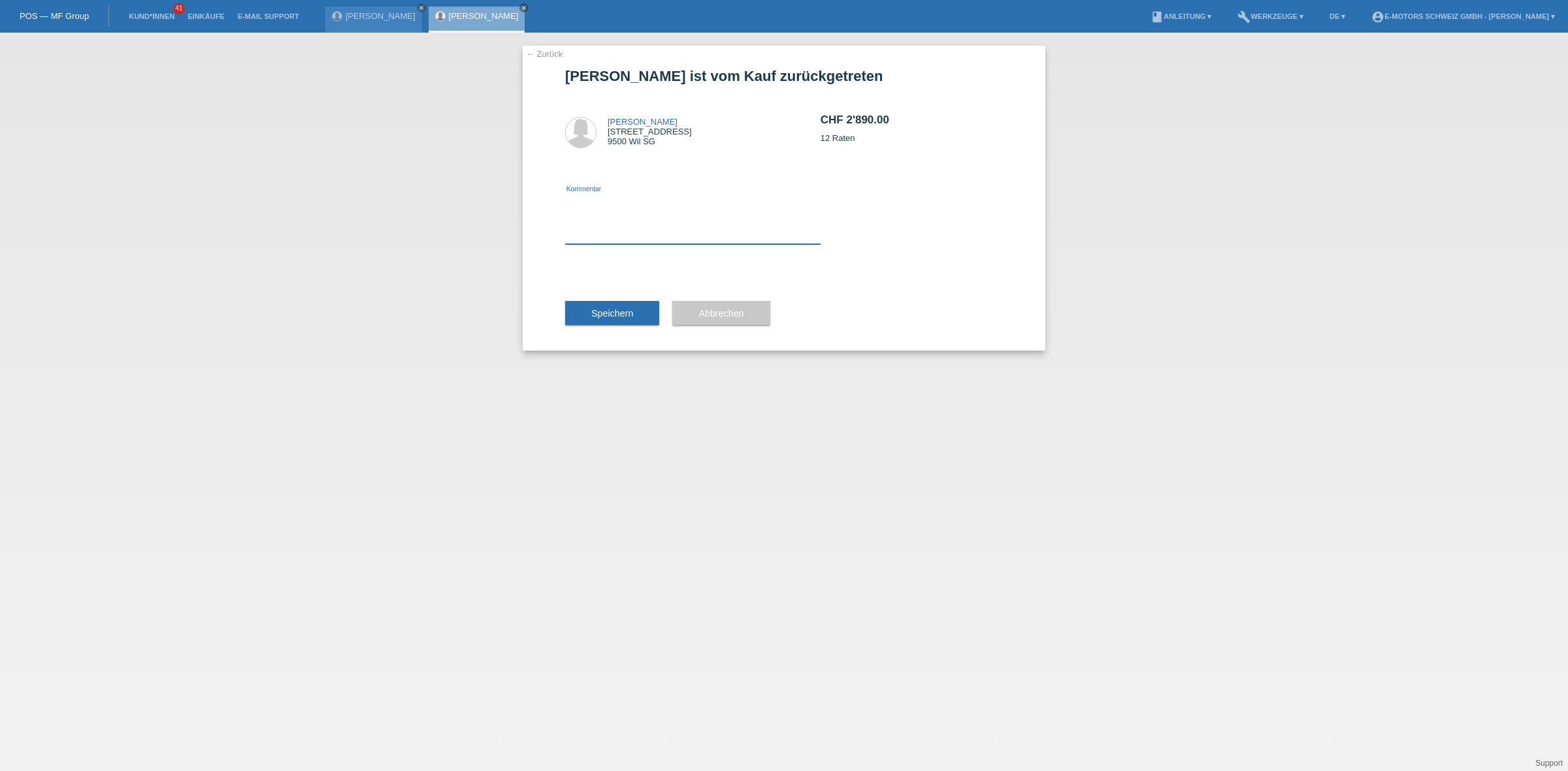
click at [714, 225] on textarea at bounding box center [692, 219] width 255 height 50
type textarea "neu"
click at [619, 318] on button "Speichern" at bounding box center [612, 313] width 94 height 25
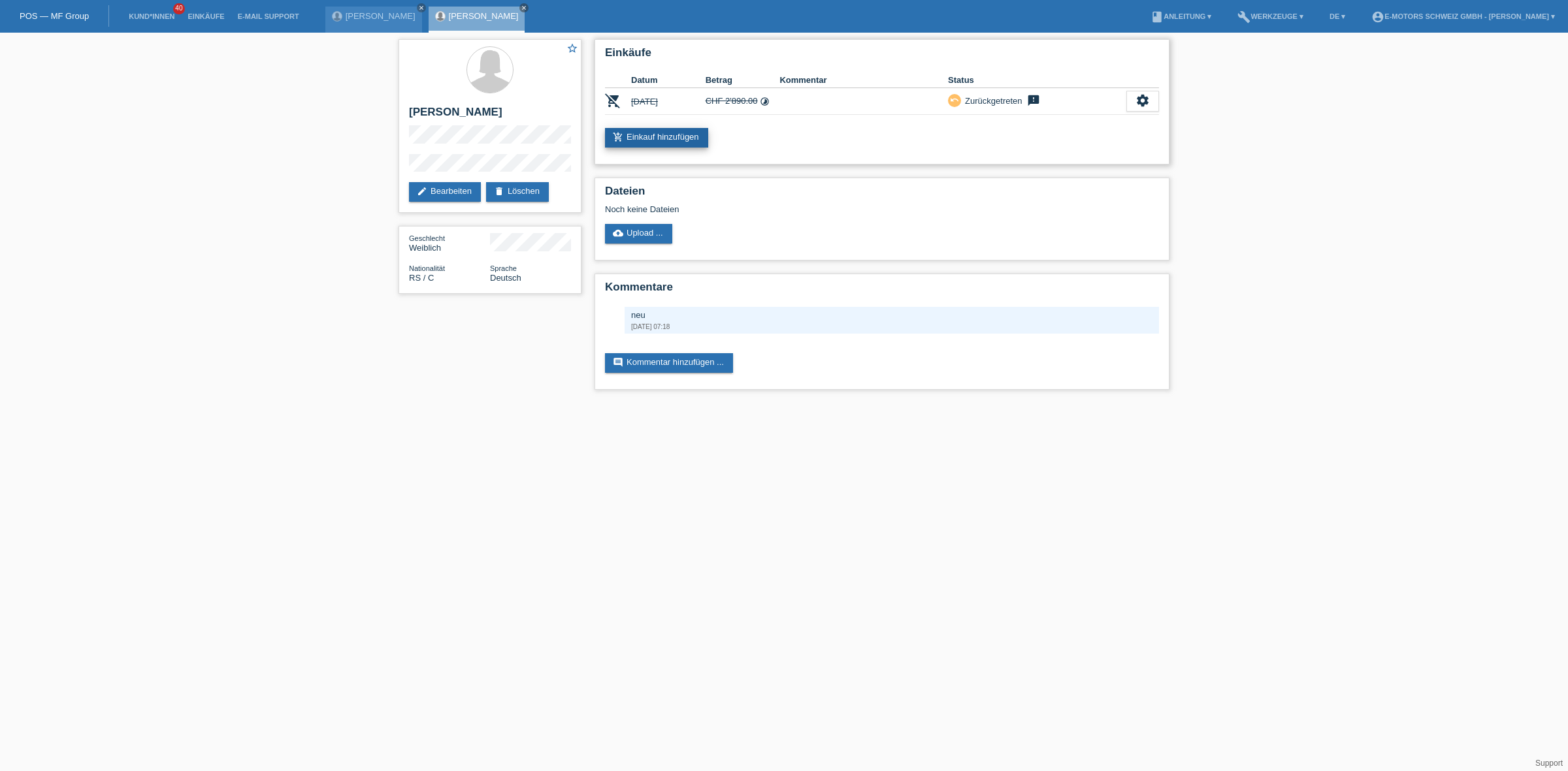
click at [675, 132] on link "add_shopping_cart Einkauf hinzufügen" at bounding box center [657, 137] width 104 height 20
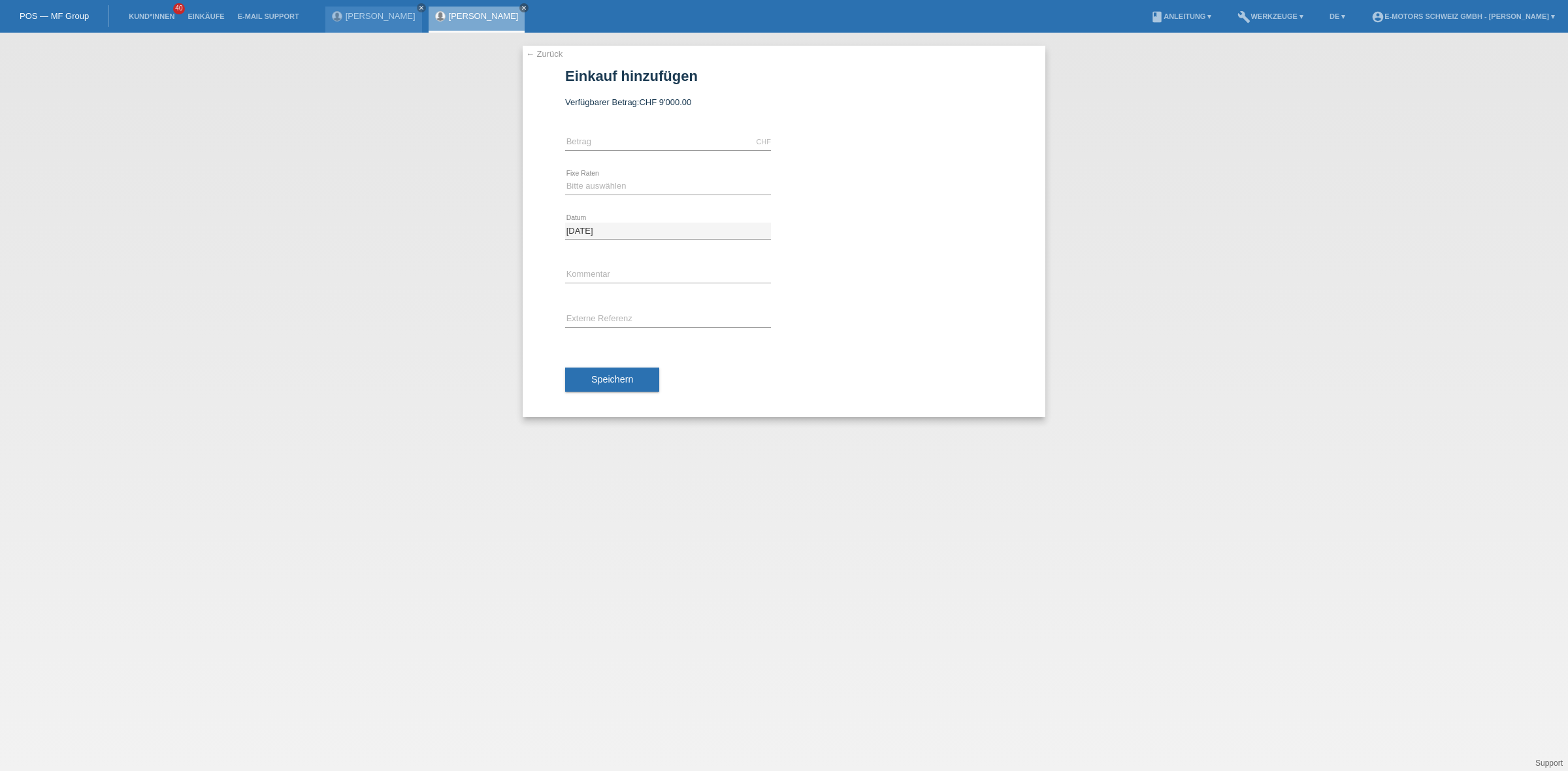
click at [546, 51] on link "← Zurück" at bounding box center [544, 53] width 36 height 9
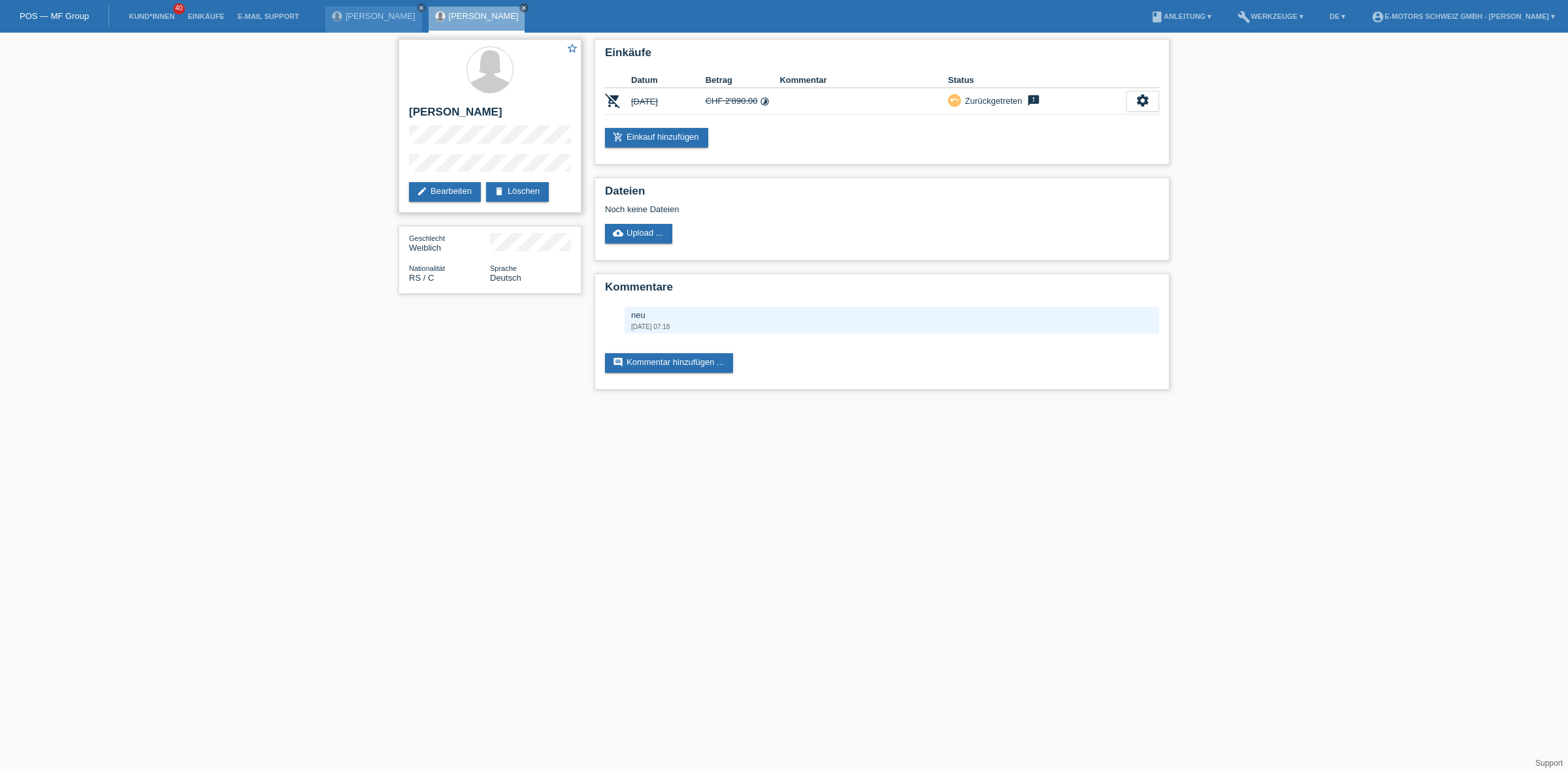
click at [420, 105] on h2 "[PERSON_NAME]" at bounding box center [489, 115] width 162 height 20
click at [491, 140] on div "star_border Budimka Brandes edit Bearbeiten delete Löschen" at bounding box center [490, 126] width 183 height 174
copy div "[PERSON_NAME]"
click at [305, 115] on div "star_border Budimka Brandes edit Bearbeiten delete Löschen Geschlecht Weiblich …" at bounding box center [784, 217] width 1568 height 371
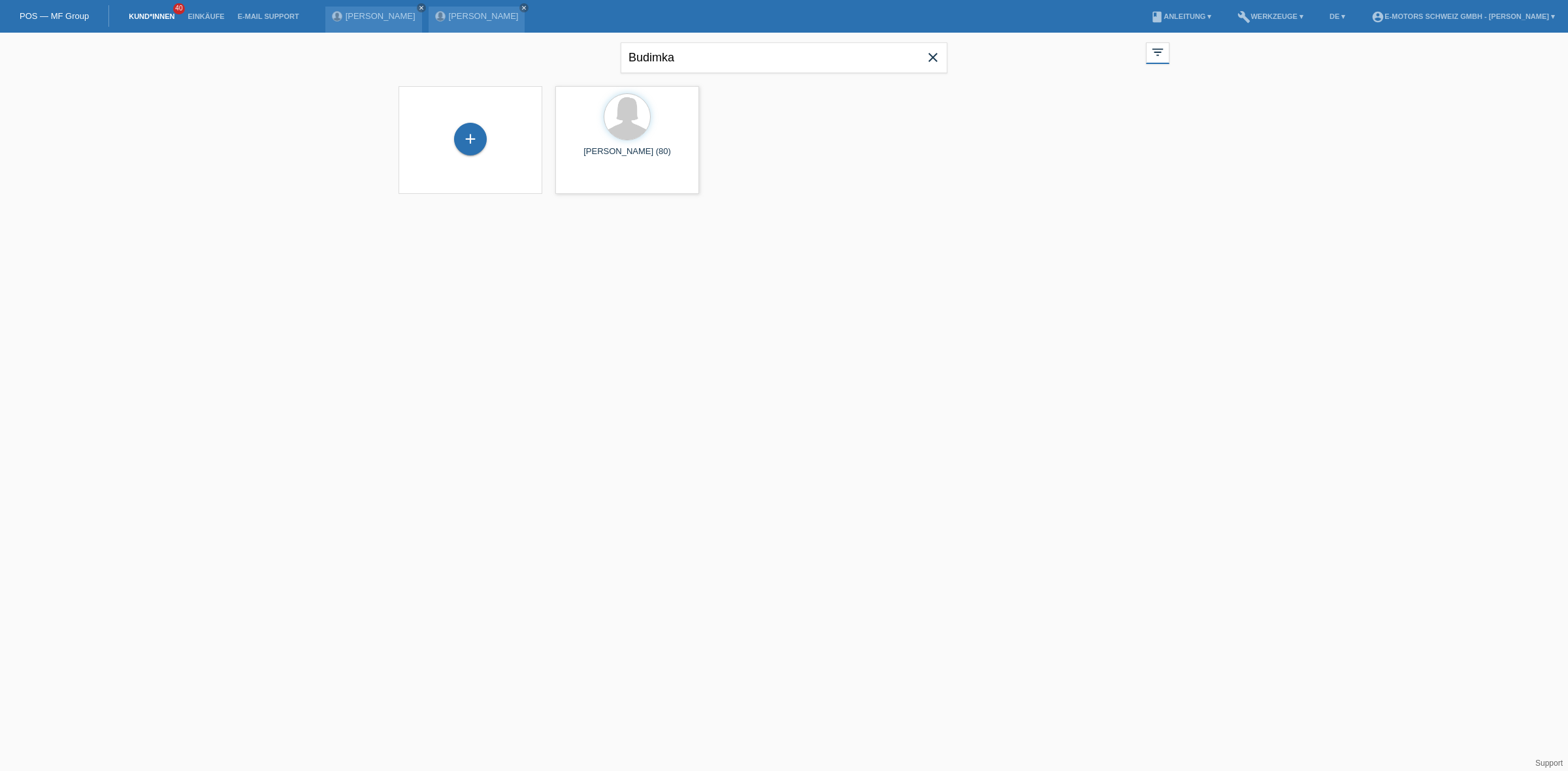
click at [926, 63] on icon "close" at bounding box center [932, 57] width 16 height 16
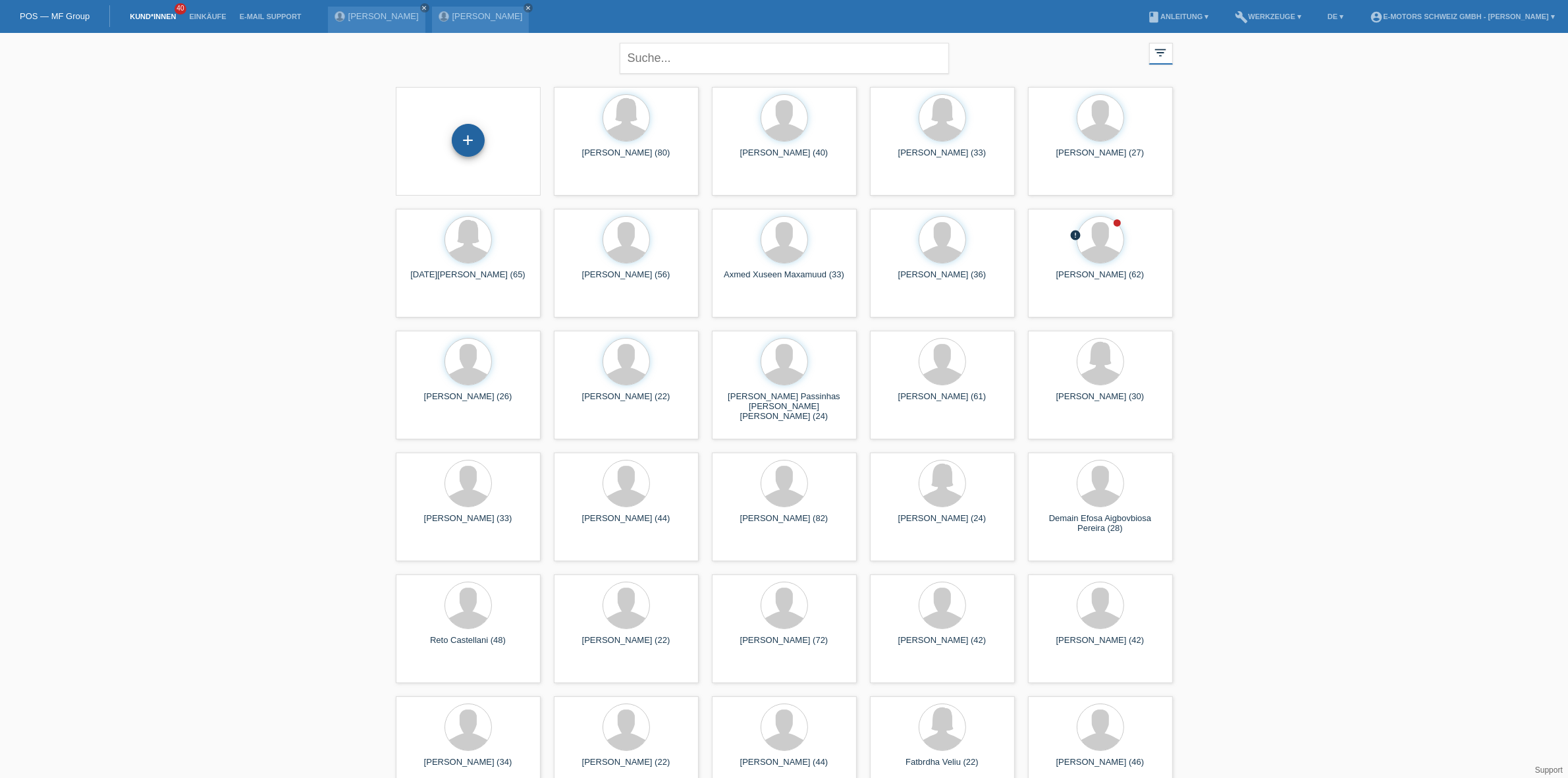
click at [459, 143] on div "+" at bounding box center [468, 140] width 33 height 33
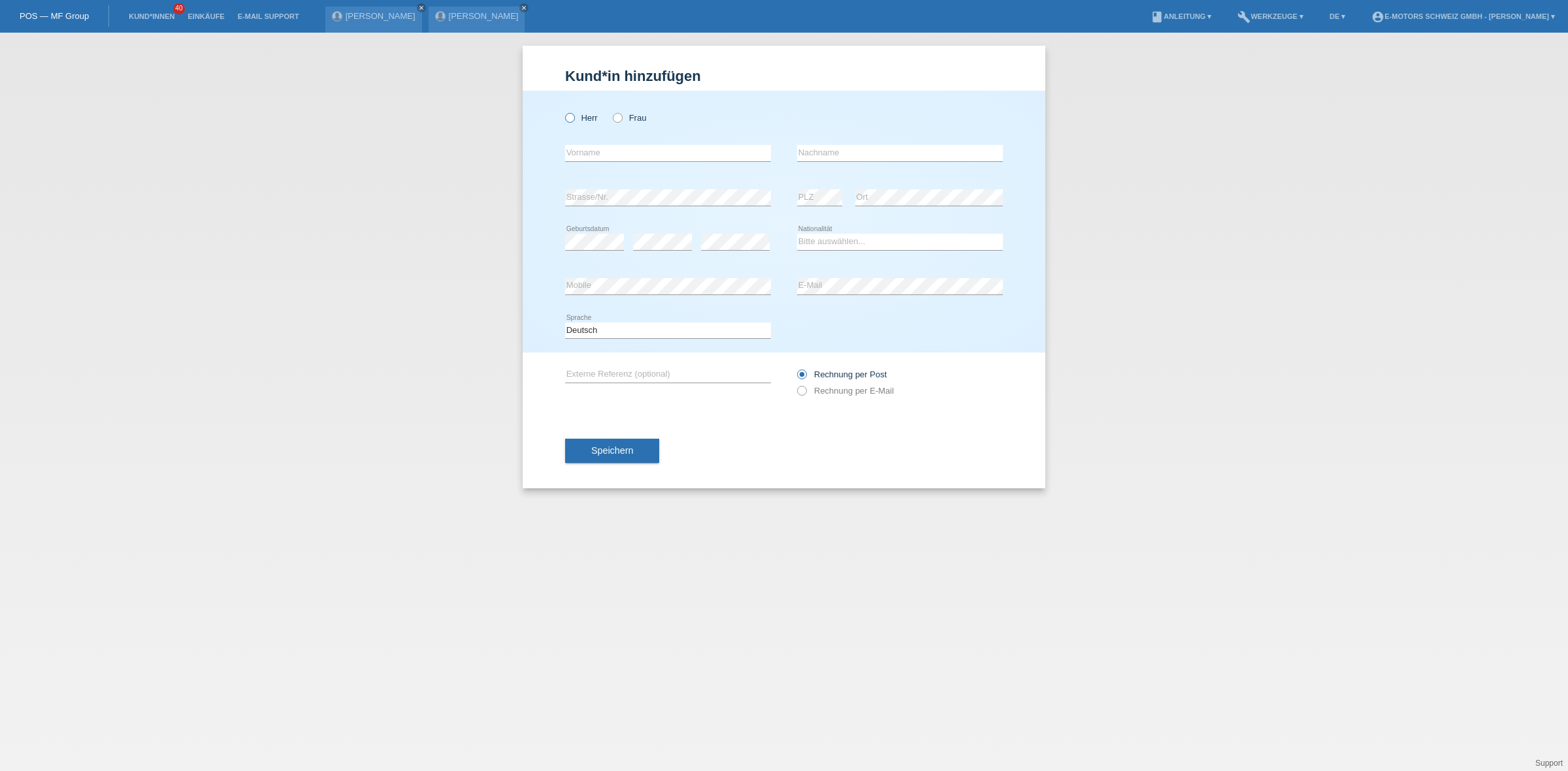
click at [575, 121] on label "Herr" at bounding box center [581, 118] width 33 height 9
click at [573, 121] on input "Herr" at bounding box center [569, 117] width 8 height 8
radio input "true"
click at [598, 155] on input "text" at bounding box center [668, 152] width 205 height 16
type input "Ahmet Zeki"
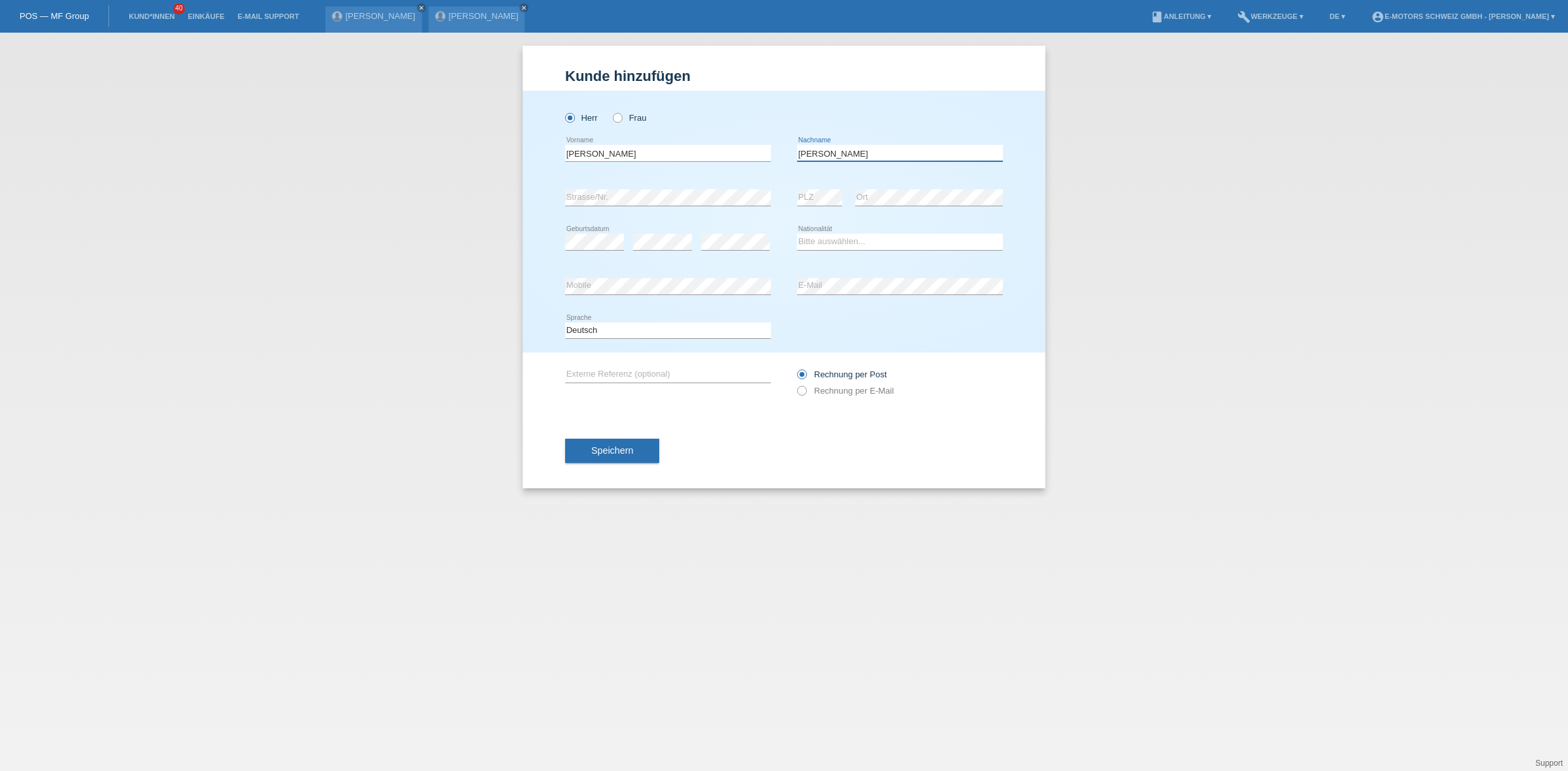
type input "Kaya"
click at [825, 236] on select "Bitte auswählen... Schweiz Deutschland Liechtenstein Österreich ------------ Af…" at bounding box center [899, 241] width 205 height 16
select select "TR"
click at [797, 233] on select "Bitte auswählen... Schweiz Deutschland Liechtenstein Österreich ------------ Af…" at bounding box center [899, 241] width 205 height 16
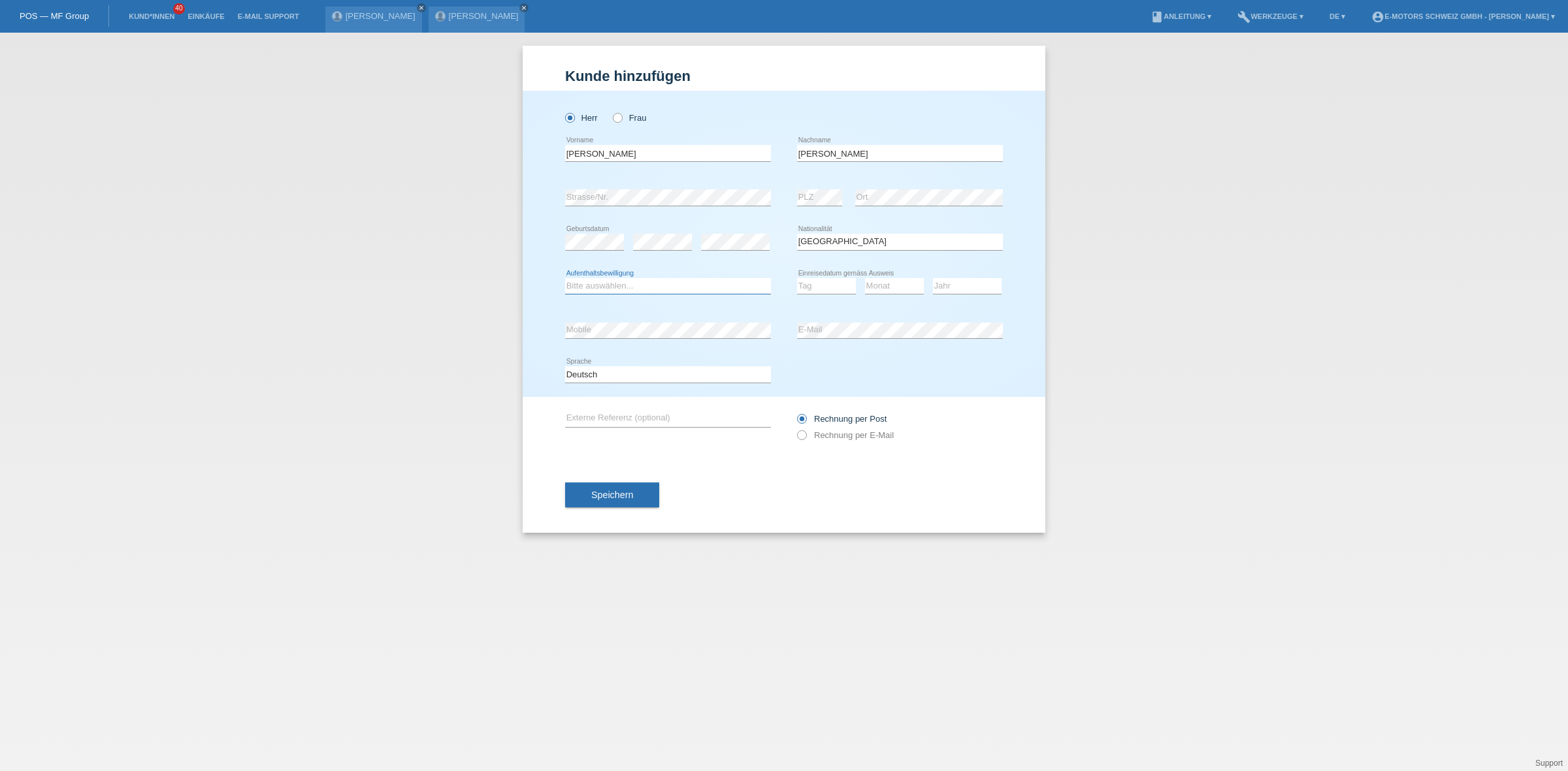
click at [606, 289] on select "Bitte auswählen... C B B - Flüchtlingsstatus Andere" at bounding box center [668, 286] width 205 height 16
select select "B"
click at [565, 278] on select "Bitte auswählen... C B B - Flüchtlingsstatus Andere" at bounding box center [668, 286] width 205 height 16
click at [750, 248] on div "error" at bounding box center [735, 241] width 68 height 16
click at [818, 283] on select "Tag 01 02 03 04 05 06 07 08 09 10 11" at bounding box center [826, 286] width 59 height 16
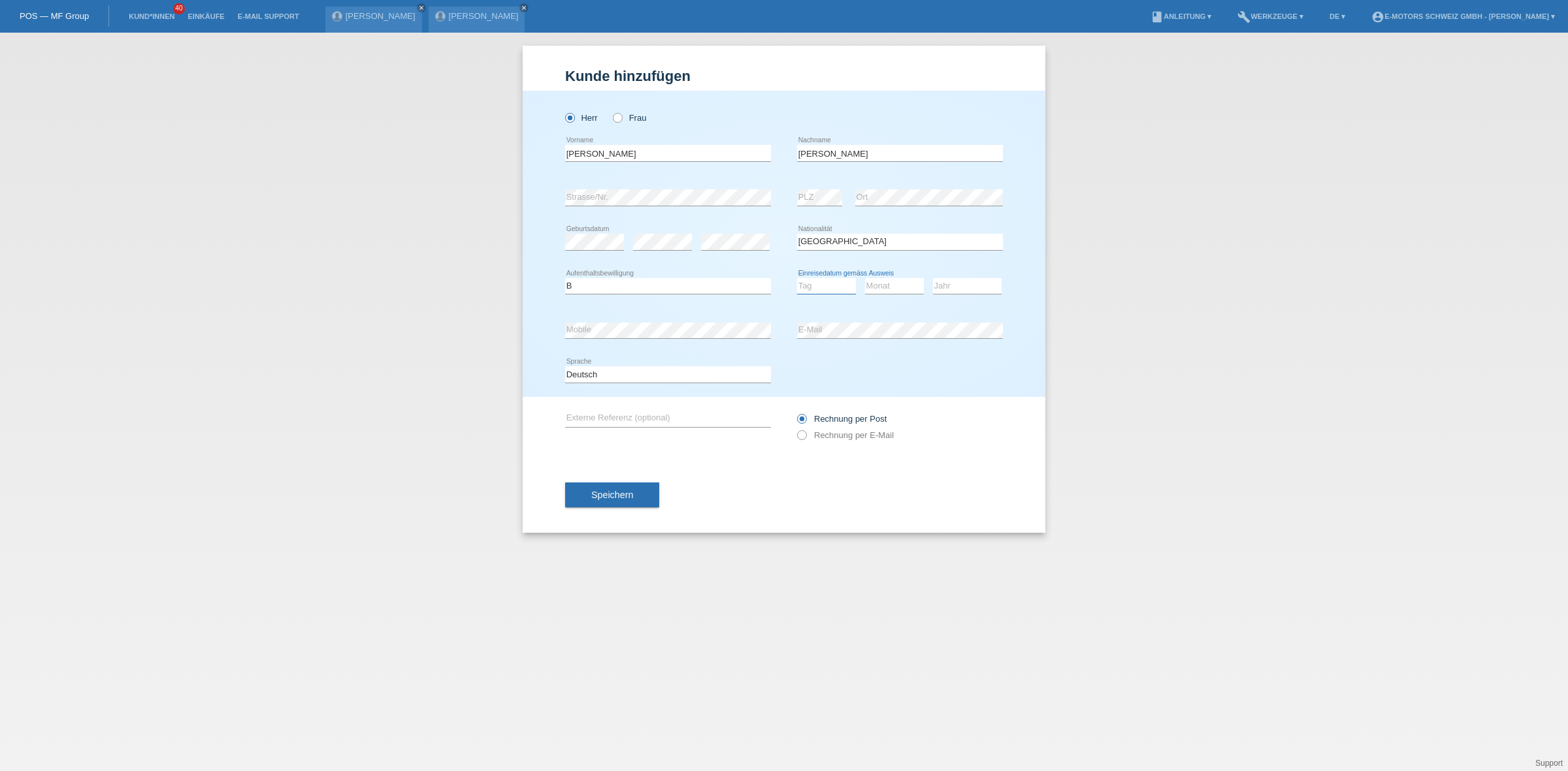
select select "27"
click at [797, 278] on select "Tag 01 02 03 04 05 06 07 08 09 10 11" at bounding box center [826, 286] width 59 height 16
click at [882, 287] on select "Monat 01 02 03 04 05 06 07 08 09 10 11" at bounding box center [894, 286] width 59 height 16
select select "01"
click at [865, 278] on select "Monat 01 02 03 04 05 06 07 08 09 10 11" at bounding box center [894, 286] width 59 height 16
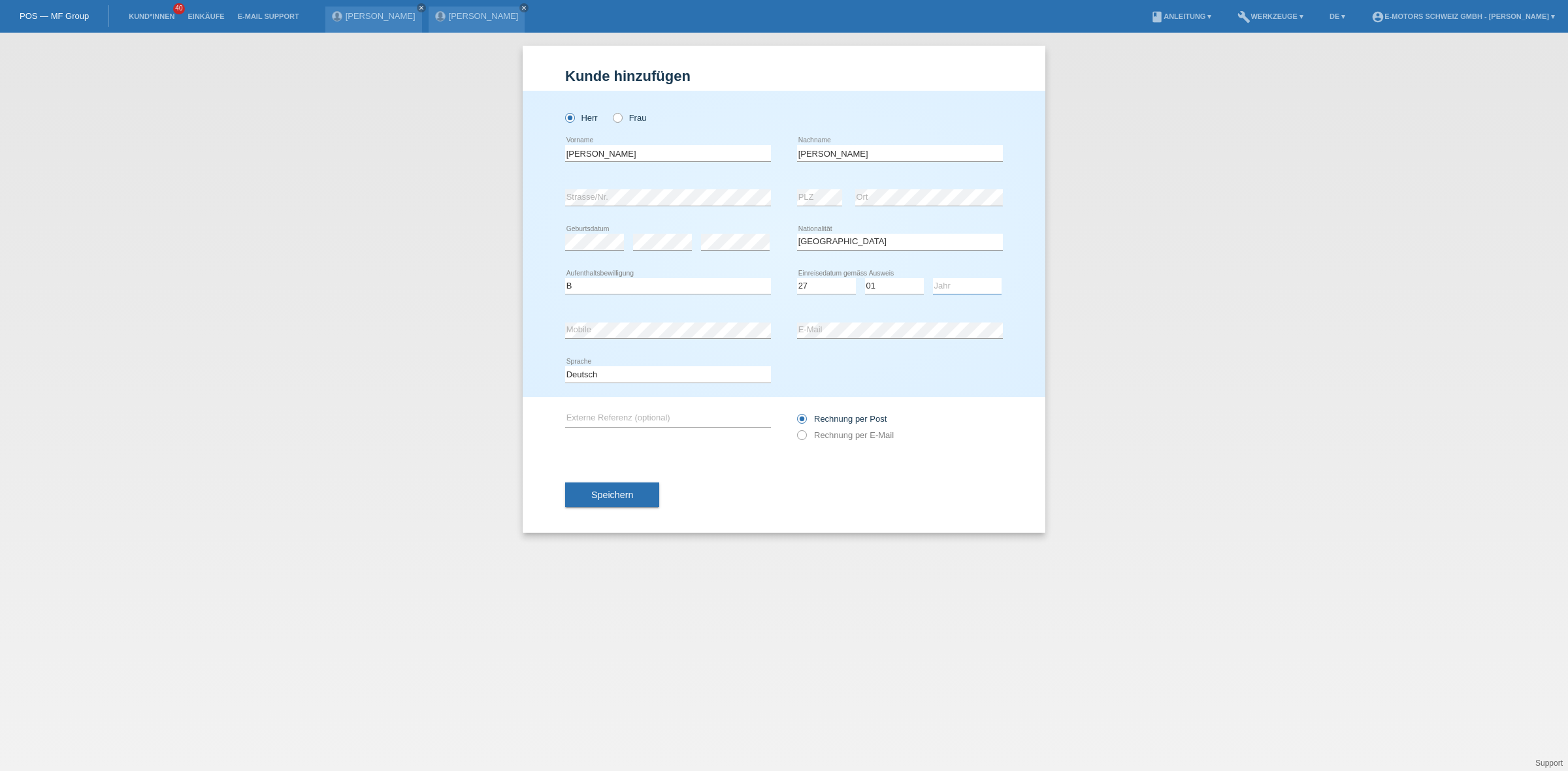
click at [966, 286] on select "Jahr 2025 2024 2023 2022 2021 2020 2019 2018 2017 2016 2015 2014 2013 2012 2011…" at bounding box center [967, 286] width 68 height 16
select select "2017"
click at [933, 278] on select "Jahr 2025 2024 2023 2022 2021 2020 2019 2018 2017 2016 2015 2014 2013 2012 2011…" at bounding box center [967, 286] width 68 height 16
click at [788, 327] on div "error Mobile error E-Mail" at bounding box center [784, 330] width 438 height 45
click at [545, 329] on div "Herr Frau Ahmet Zeki error Vorname C" at bounding box center [784, 244] width 523 height 306
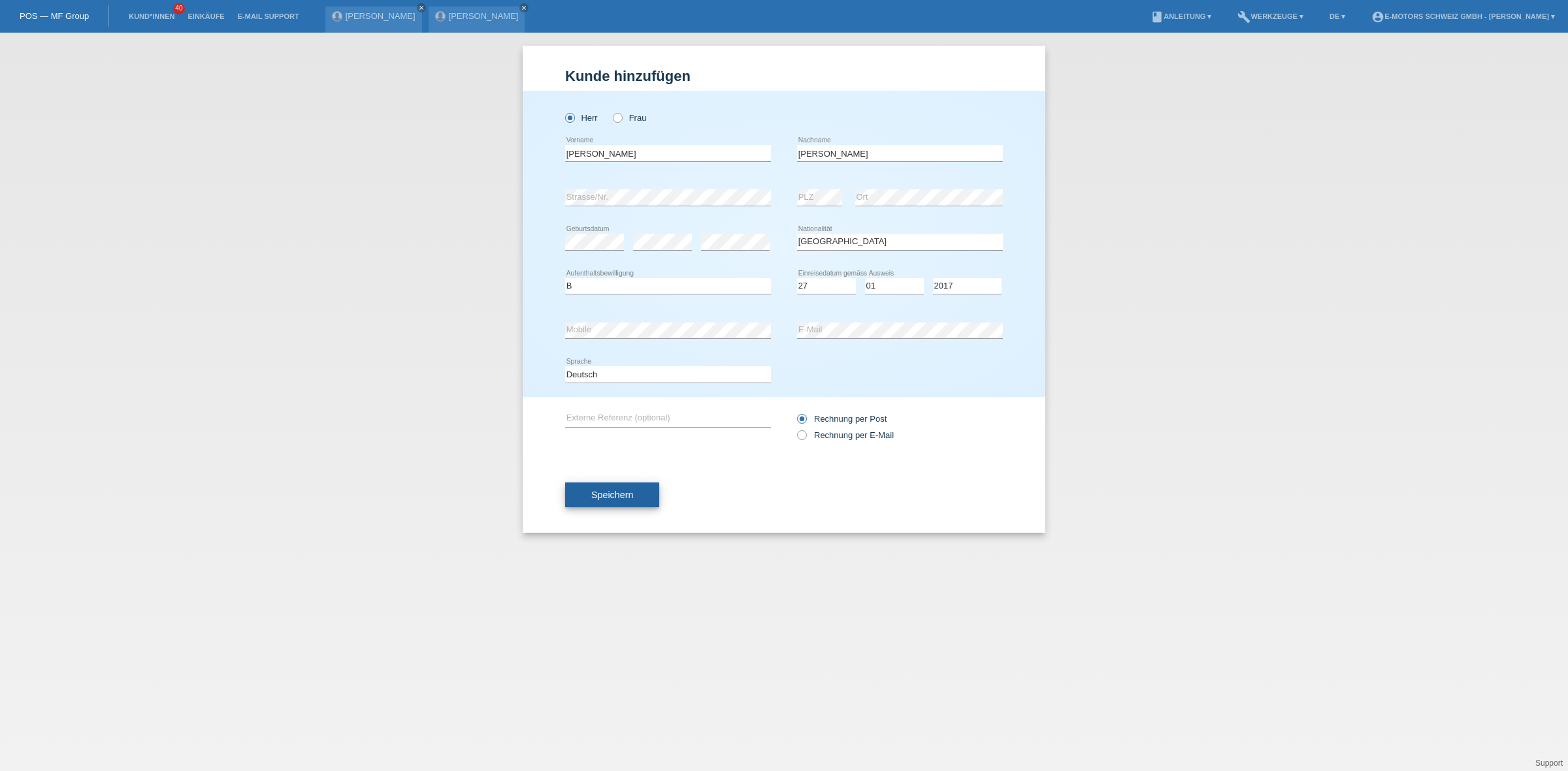
click at [626, 494] on span "Speichern" at bounding box center [612, 495] width 42 height 10
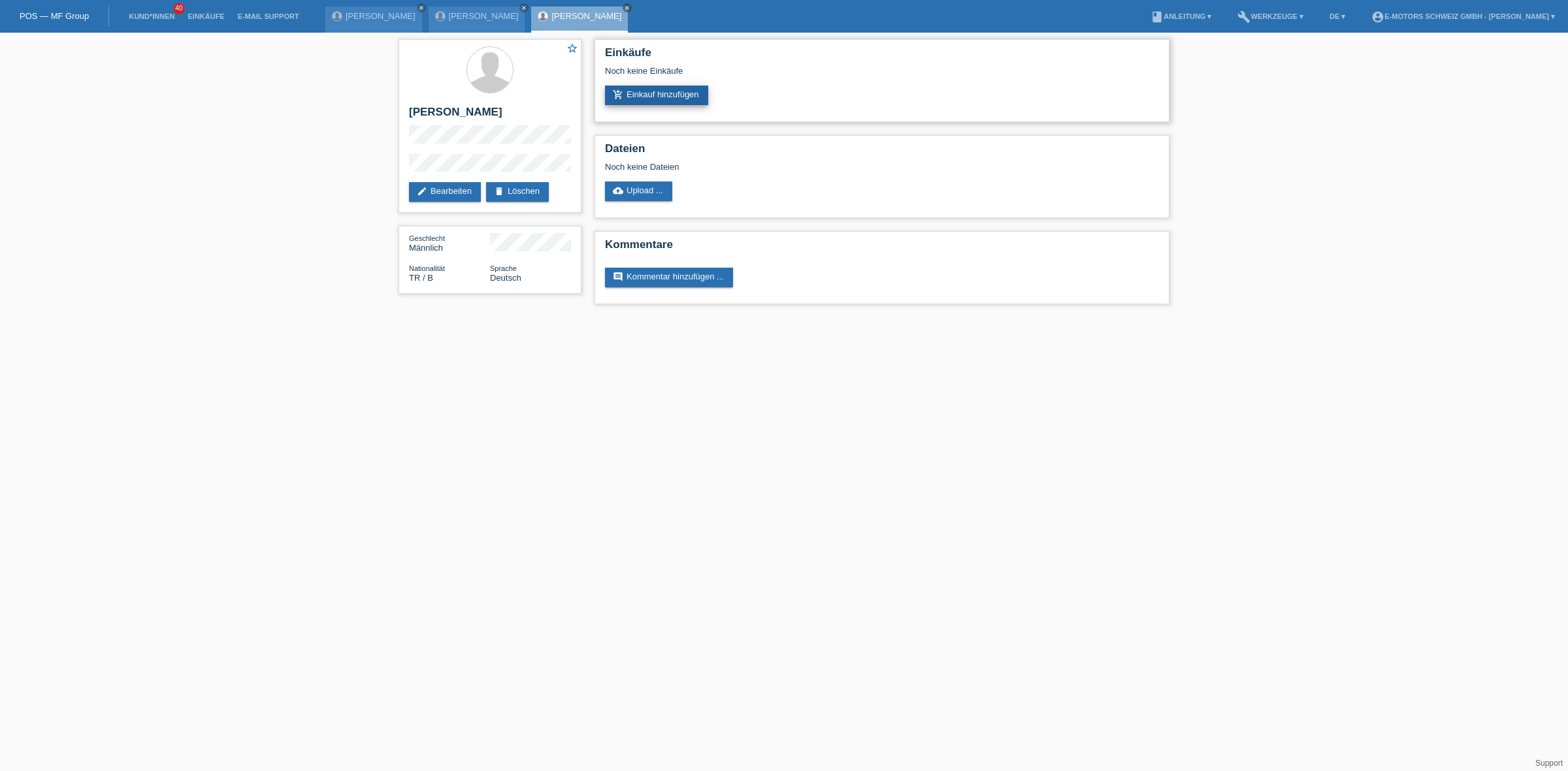
click at [644, 90] on link "add_shopping_cart Einkauf hinzufügen" at bounding box center [657, 95] width 104 height 20
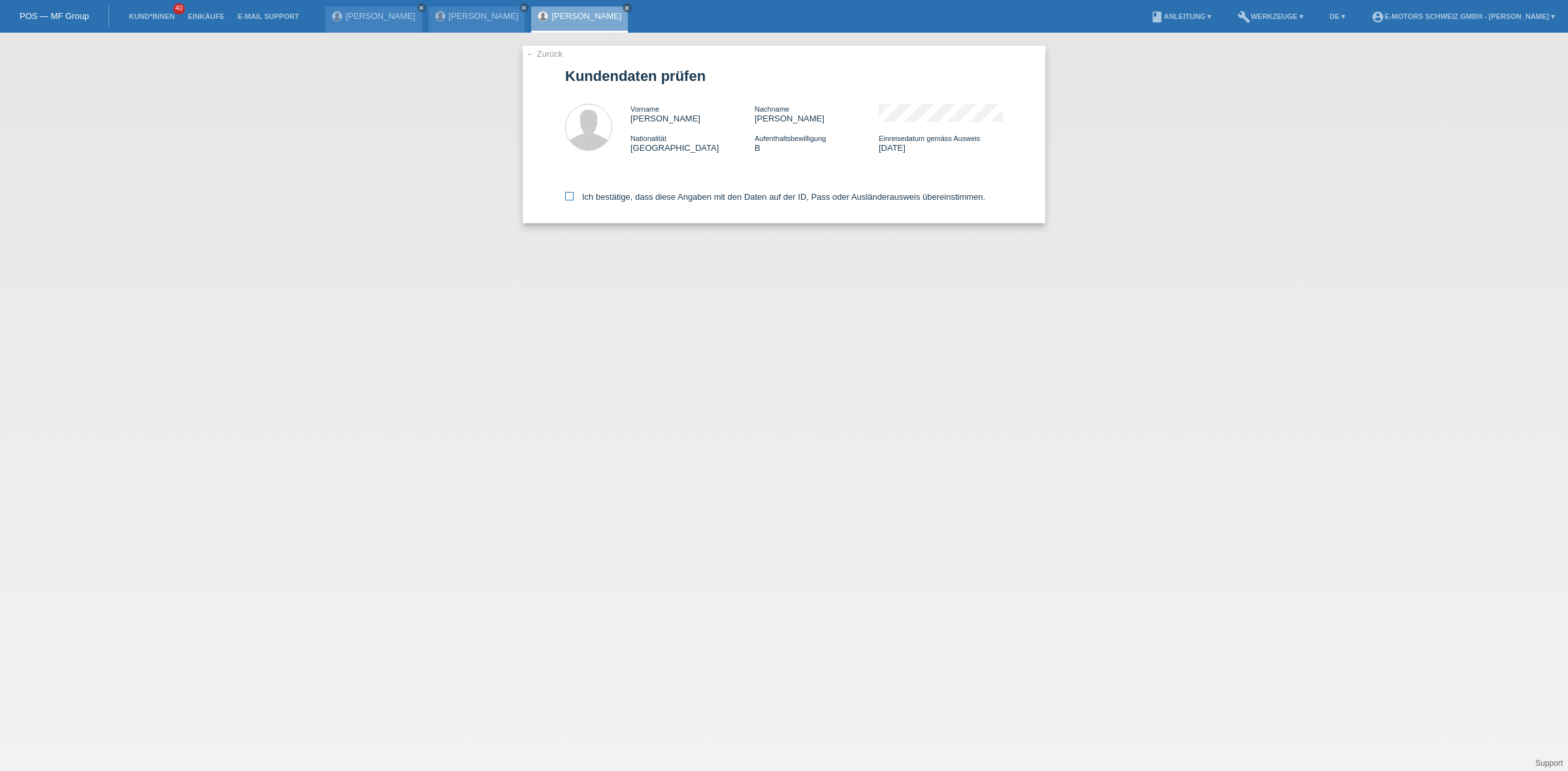
click at [591, 192] on label "Ich bestätige, dass diese Angaben mit den Daten auf der ID, Pass oder Ausländer…" at bounding box center [775, 197] width 420 height 9
click at [573, 192] on input "Ich bestätige, dass diese Angaben mit den Daten auf der ID, Pass oder Ausländer…" at bounding box center [569, 196] width 8 height 8
checkbox input "true"
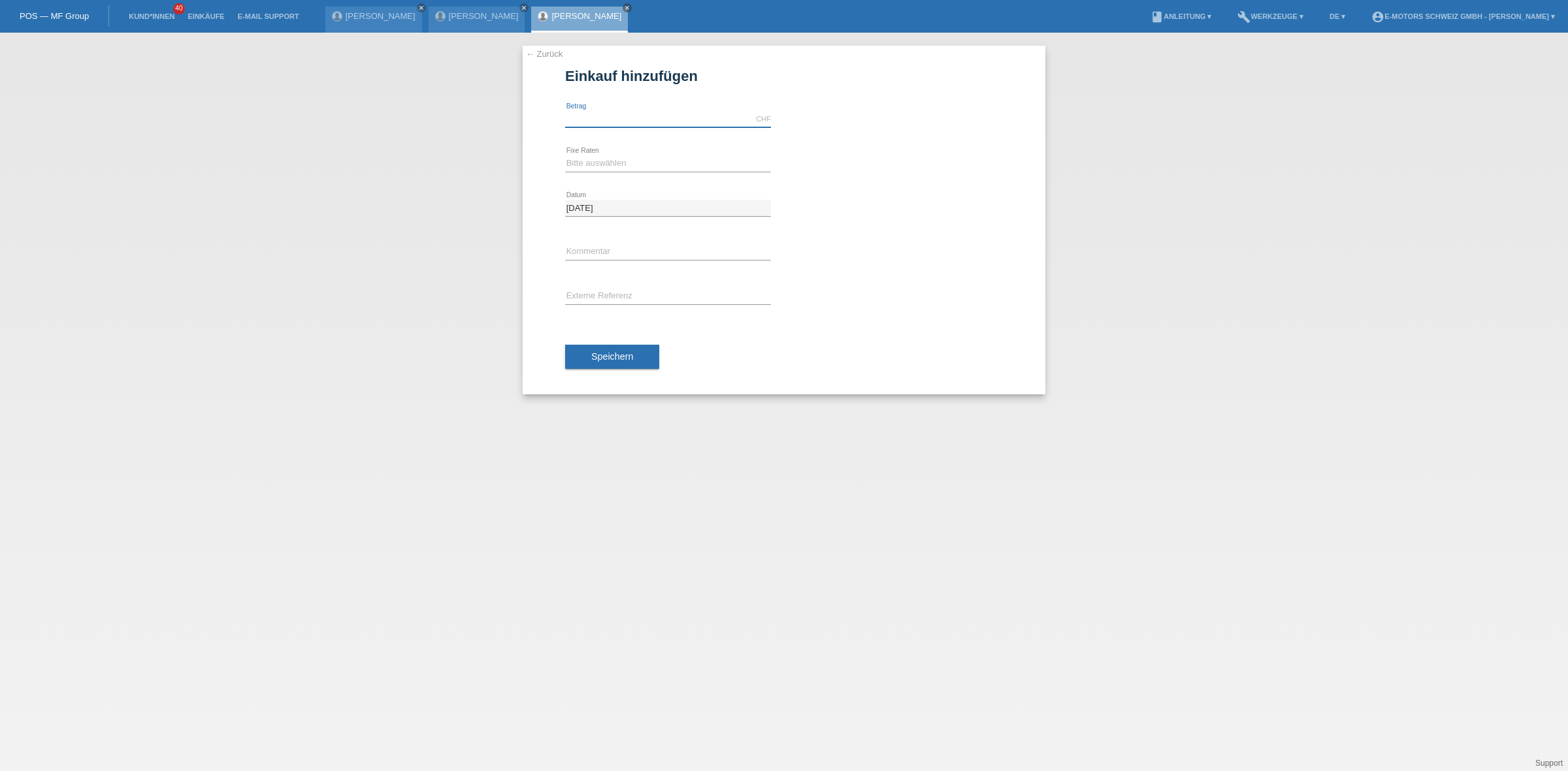
click at [636, 111] on input "text" at bounding box center [668, 119] width 205 height 16
type input "2890.00"
click at [629, 159] on select "Bitte auswählen 12 Raten 24 Raten 36 Raten 48 Raten" at bounding box center [668, 162] width 205 height 16
select select "213"
click at [565, 155] on select "Bitte auswählen 12 Raten 24 Raten 36 Raten 48 Raten" at bounding box center [668, 162] width 205 height 16
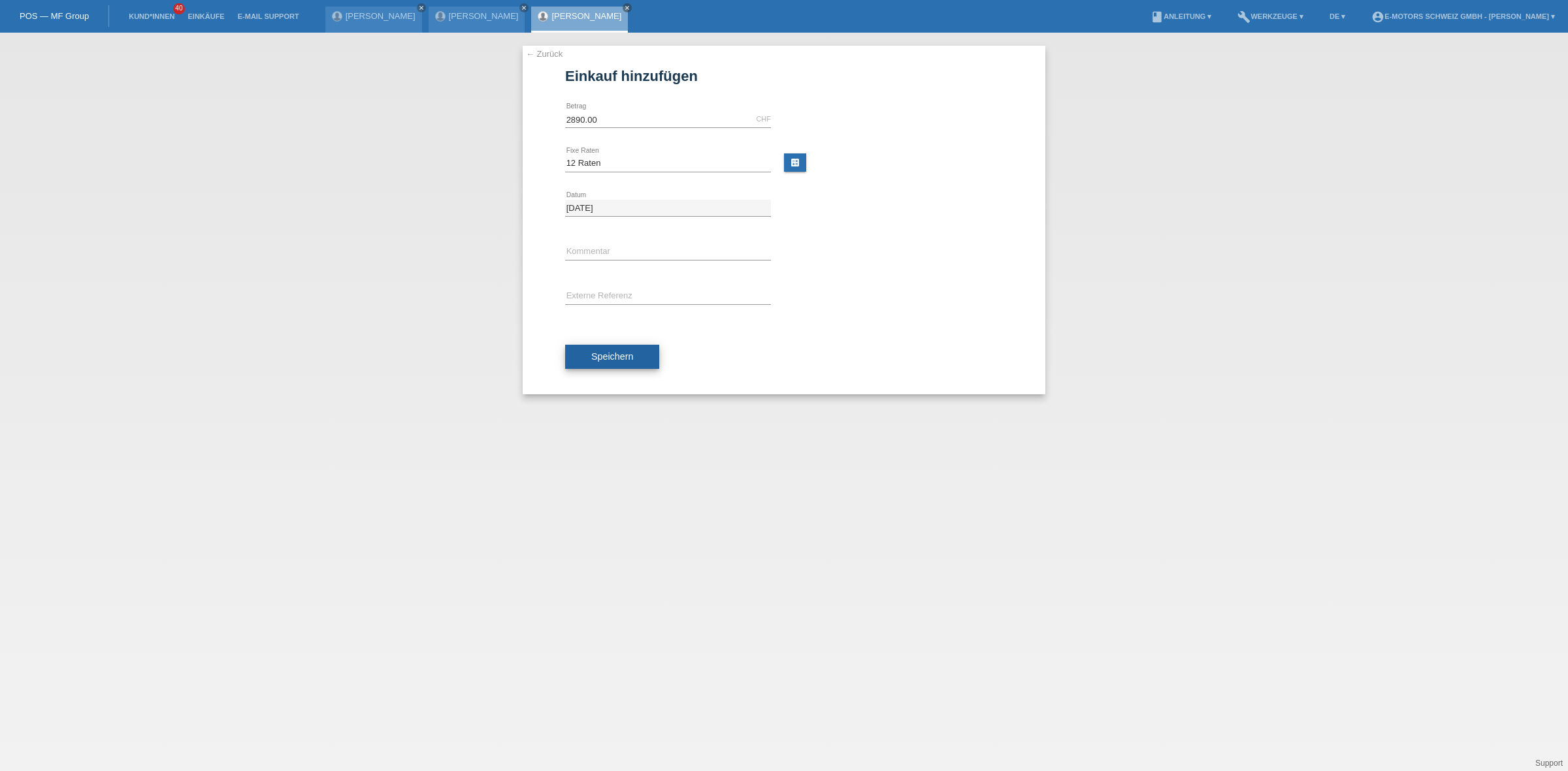
click at [629, 357] on span "Speichern" at bounding box center [612, 356] width 42 height 10
